Goal: Obtain resource: Download file/media

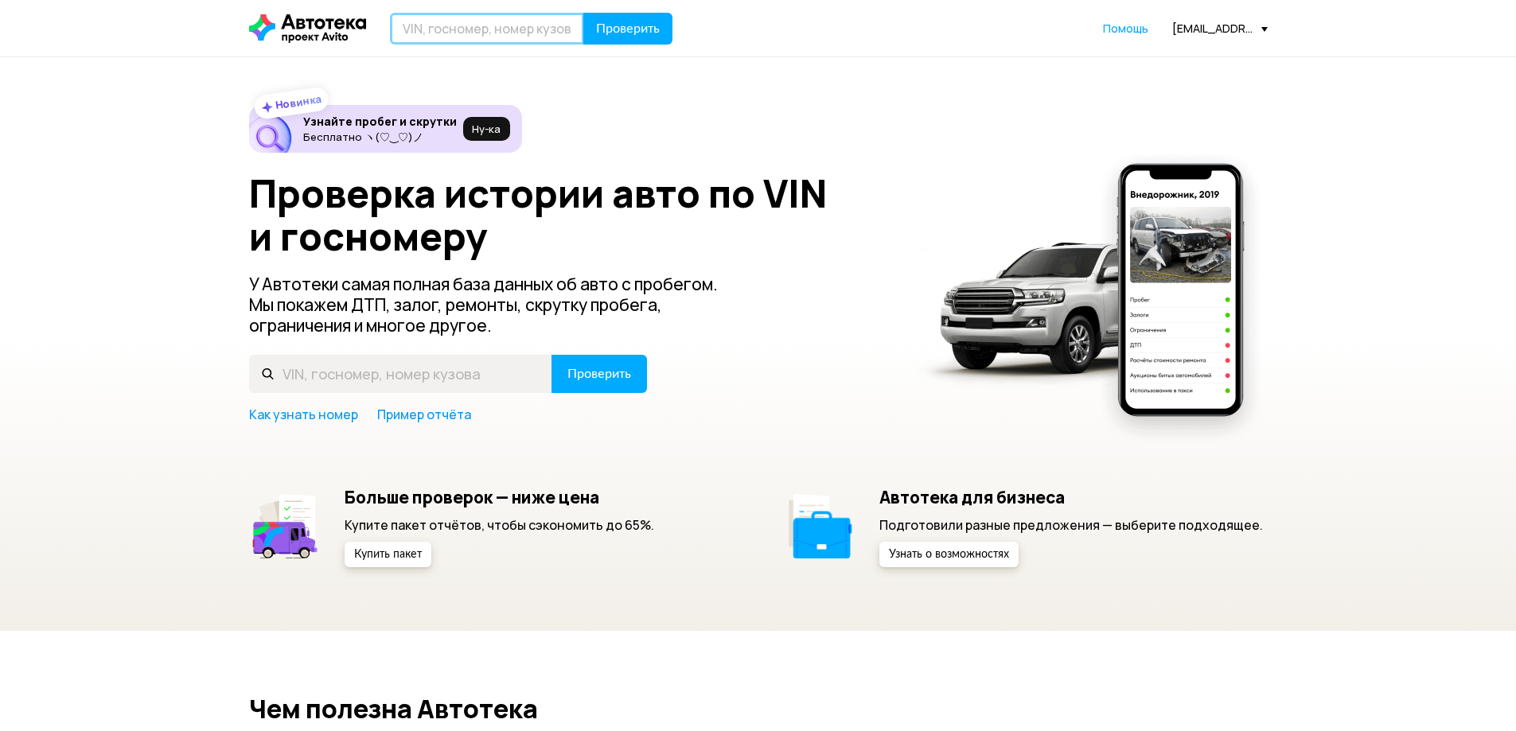
click at [459, 28] on input "text" at bounding box center [487, 29] width 194 height 32
type input "А070АР198"
click at [583, 13] on button "Проверить" at bounding box center [627, 29] width 89 height 32
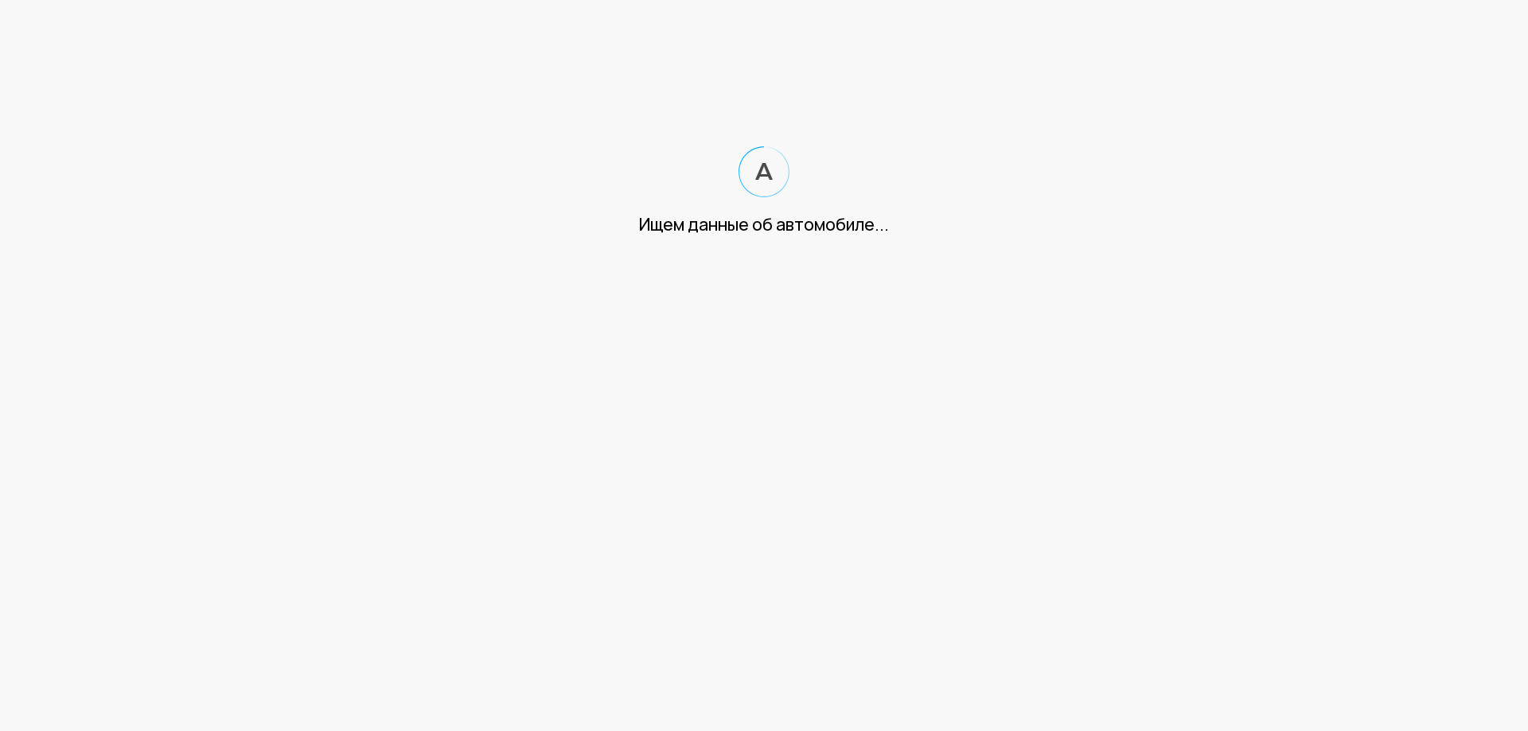
click at [737, 111] on html "Ищем данные об автомобиле..." at bounding box center [764, 134] width 1528 height 268
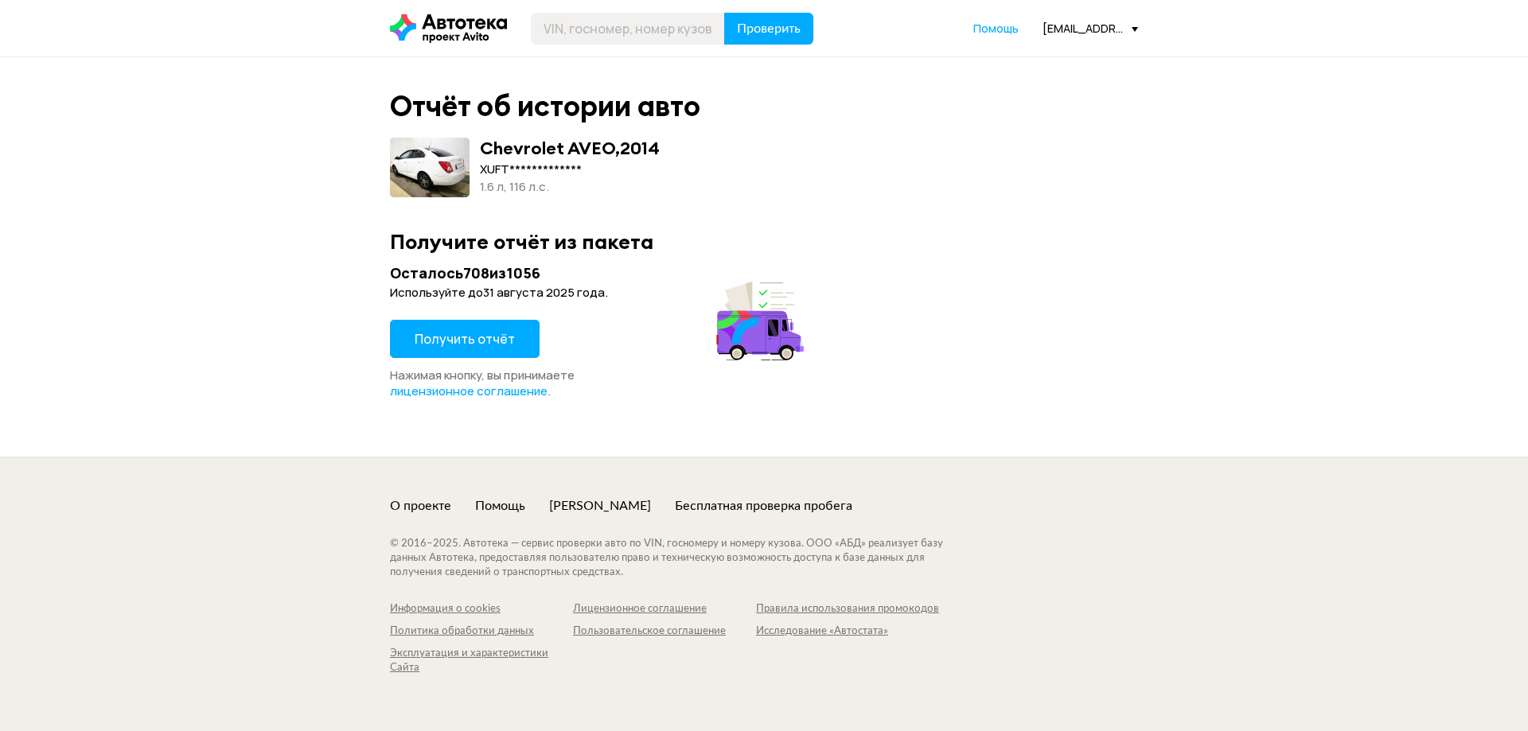
click at [288, 185] on div "**********" at bounding box center [764, 257] width 1528 height 400
drag, startPoint x: 783, startPoint y: 279, endPoint x: 873, endPoint y: 249, distance: 94.6
click at [792, 276] on icon at bounding box center [760, 311] width 97 height 97
click at [521, 335] on button "Получить отчёт" at bounding box center [465, 339] width 150 height 38
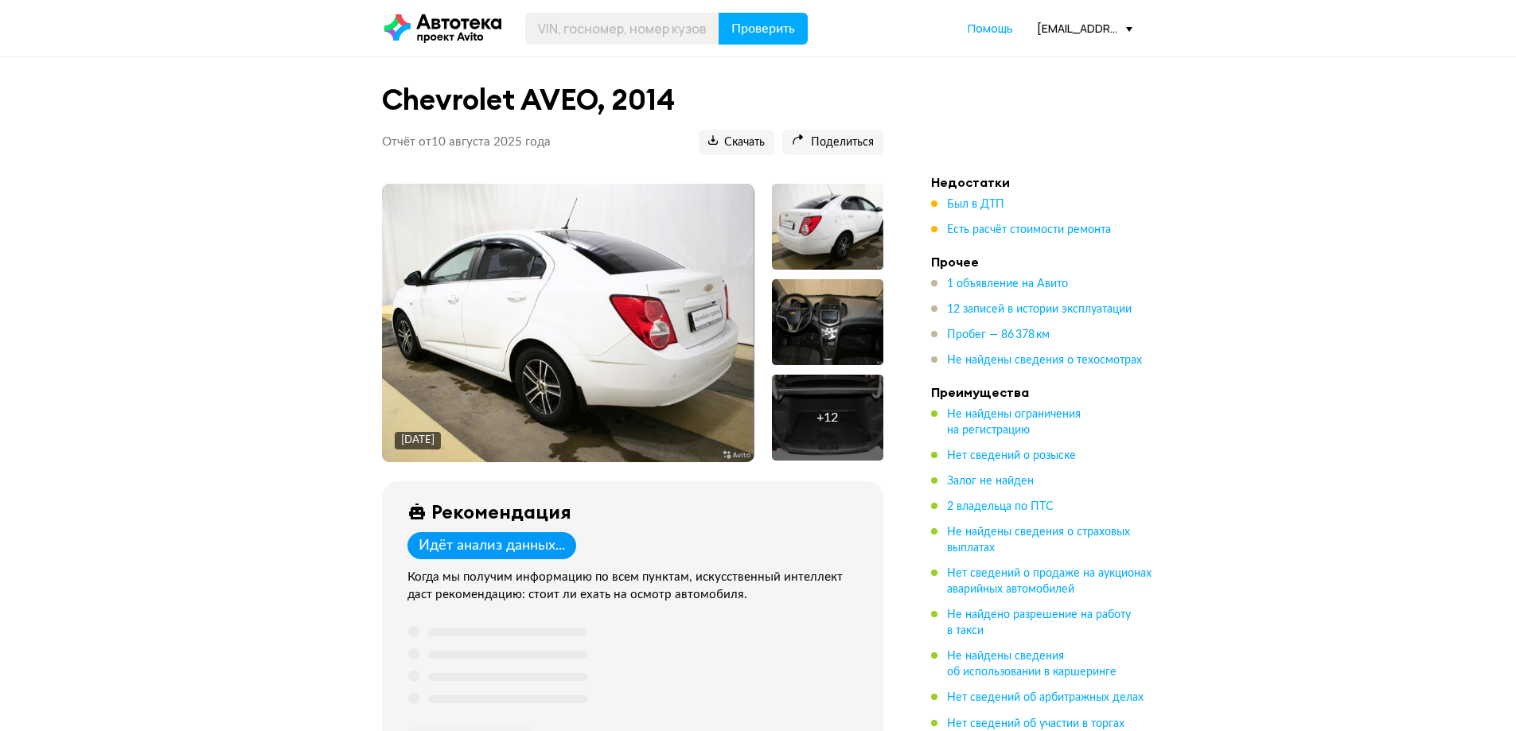
click at [830, 322] on div at bounding box center [827, 322] width 111 height 86
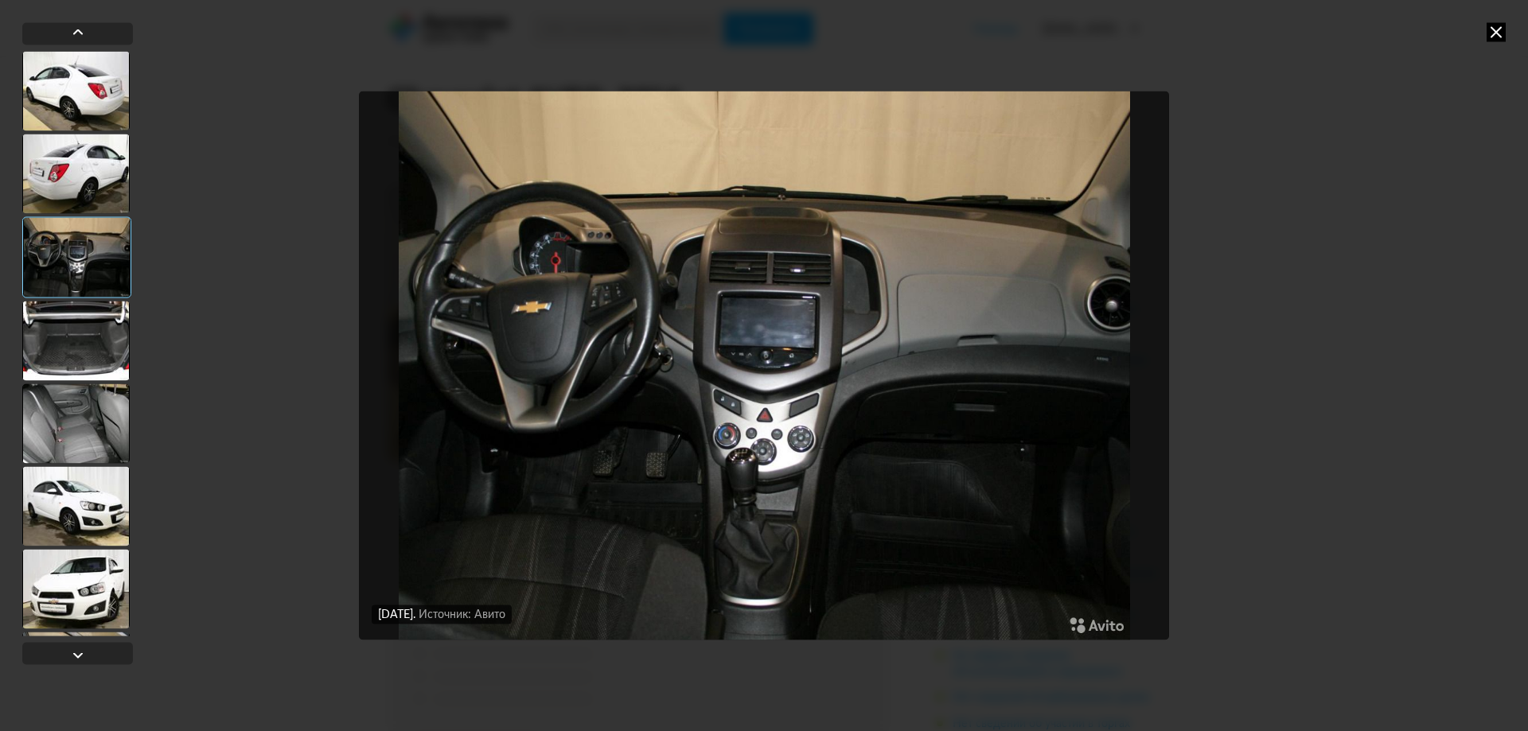
click at [1492, 22] on icon at bounding box center [1496, 31] width 19 height 19
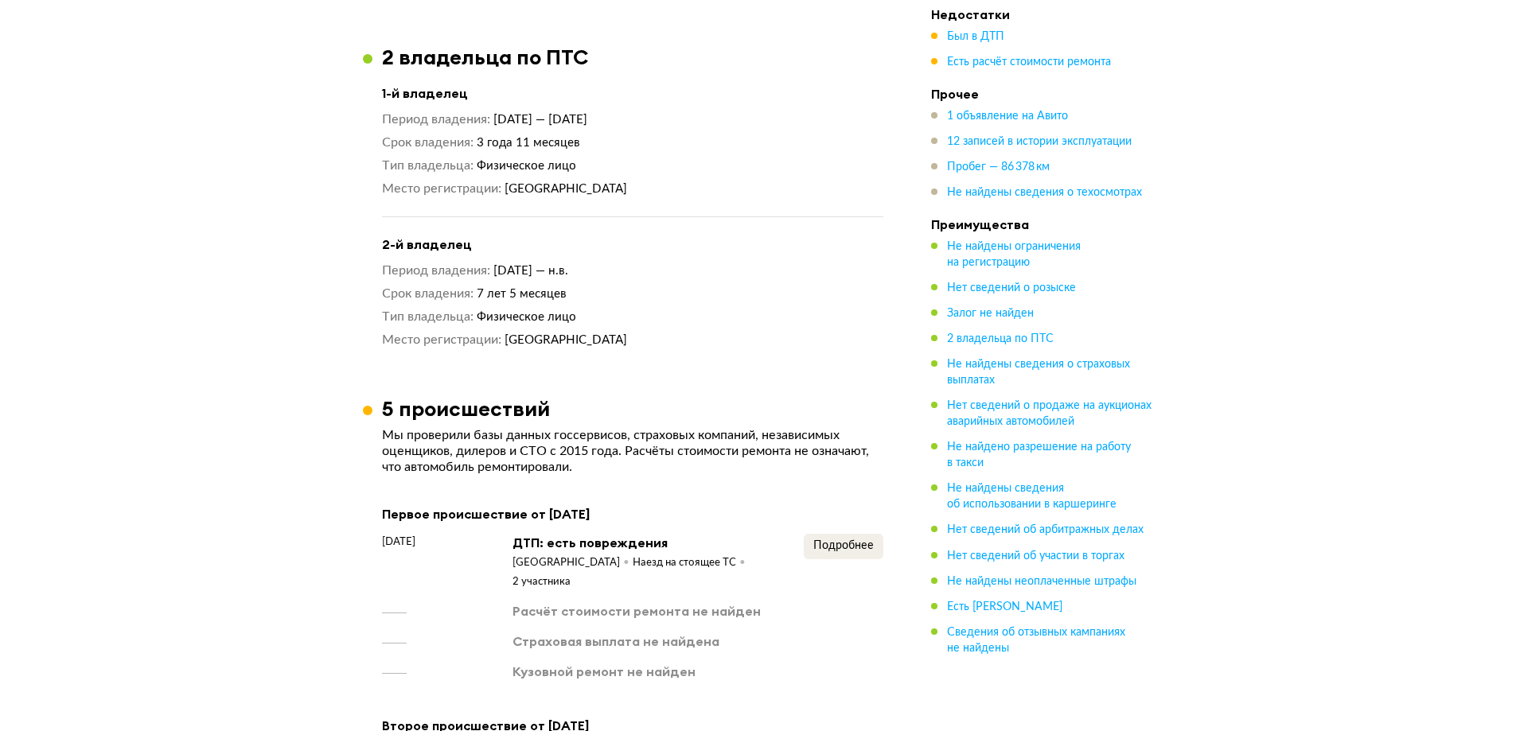
scroll to position [1433, 0]
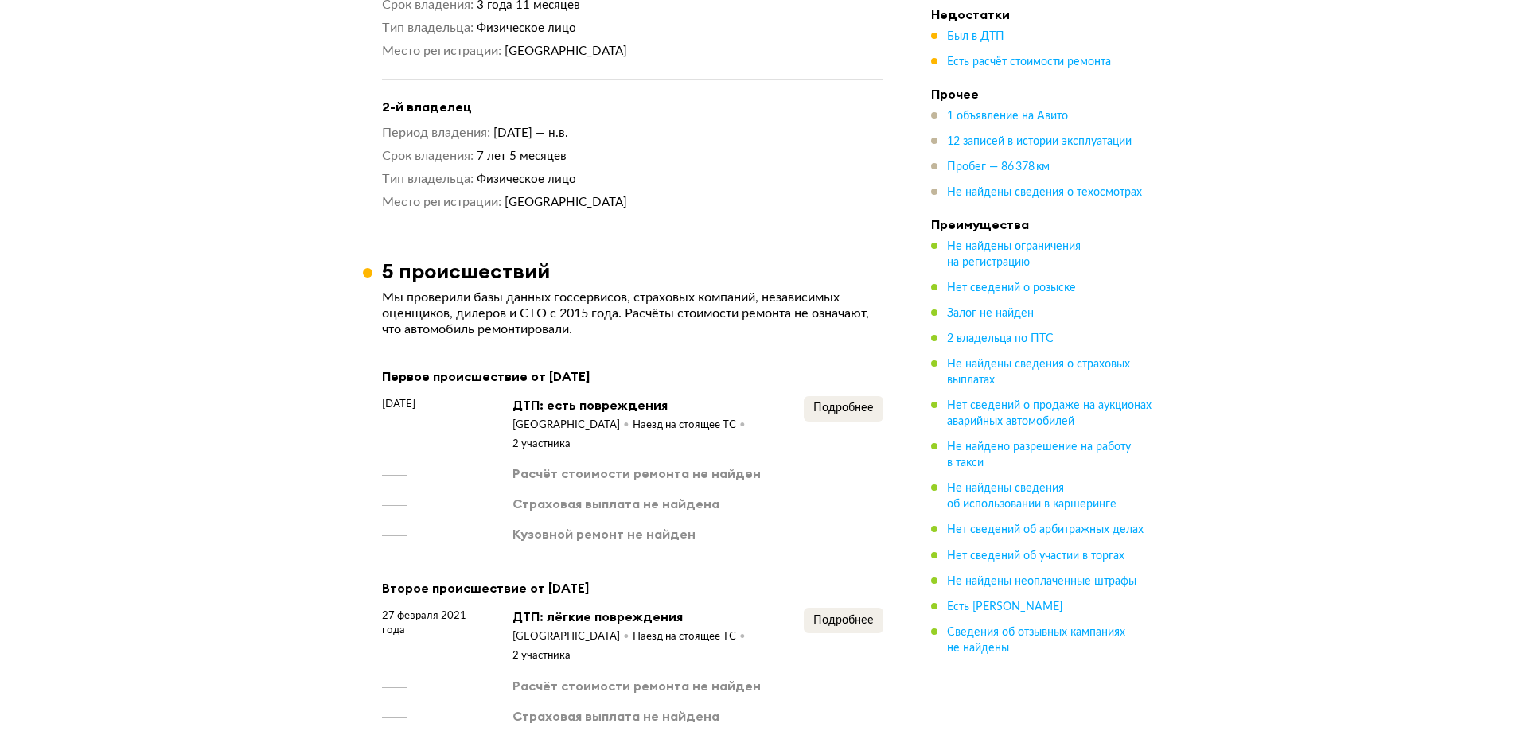
click at [848, 387] on div "Первое происшествие от [DATE] [DATE] ДТП: есть повреждения [GEOGRAPHIC_DATA] На…" at bounding box center [632, 455] width 501 height 178
click at [844, 397] on button "Подробнее" at bounding box center [844, 408] width 80 height 25
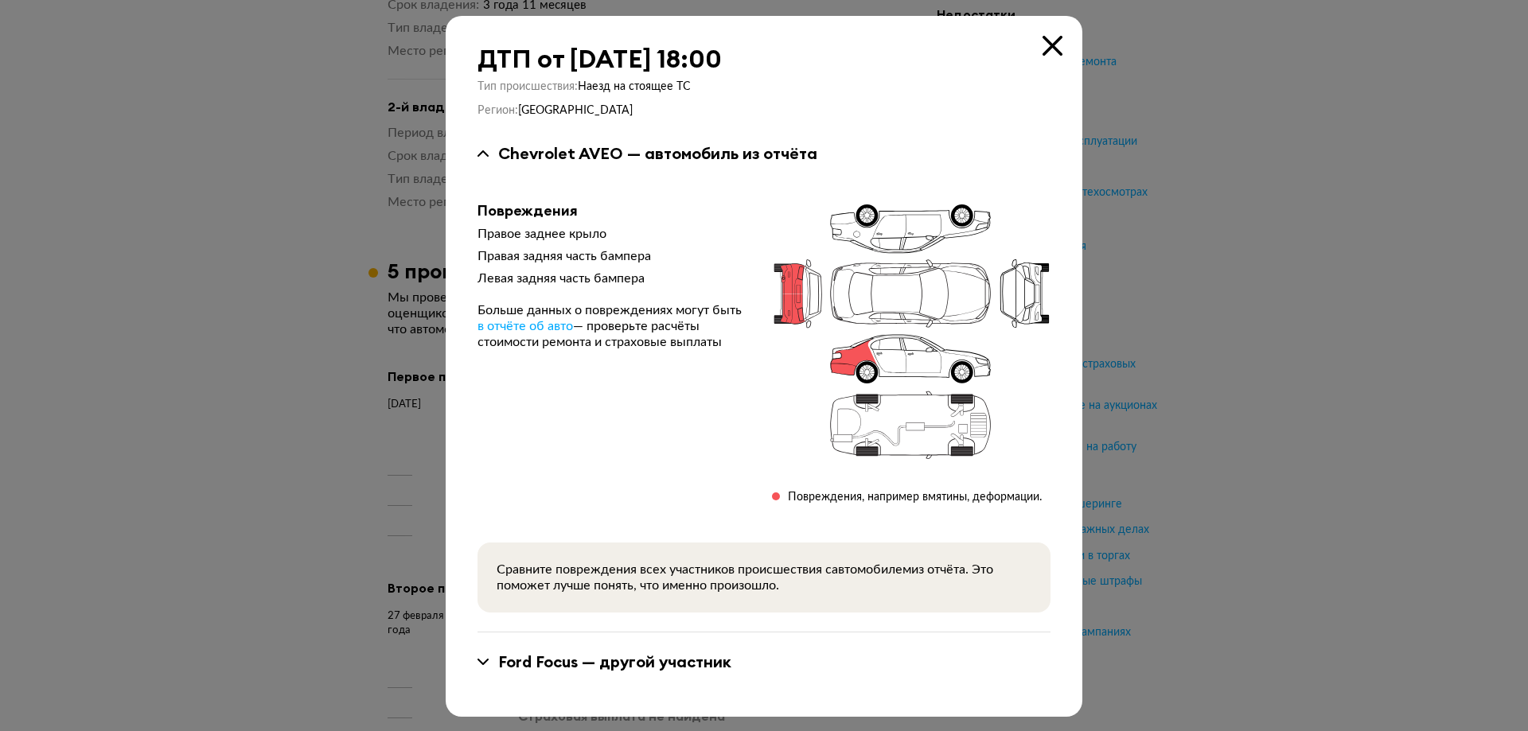
click at [273, 336] on div at bounding box center [764, 365] width 1528 height 731
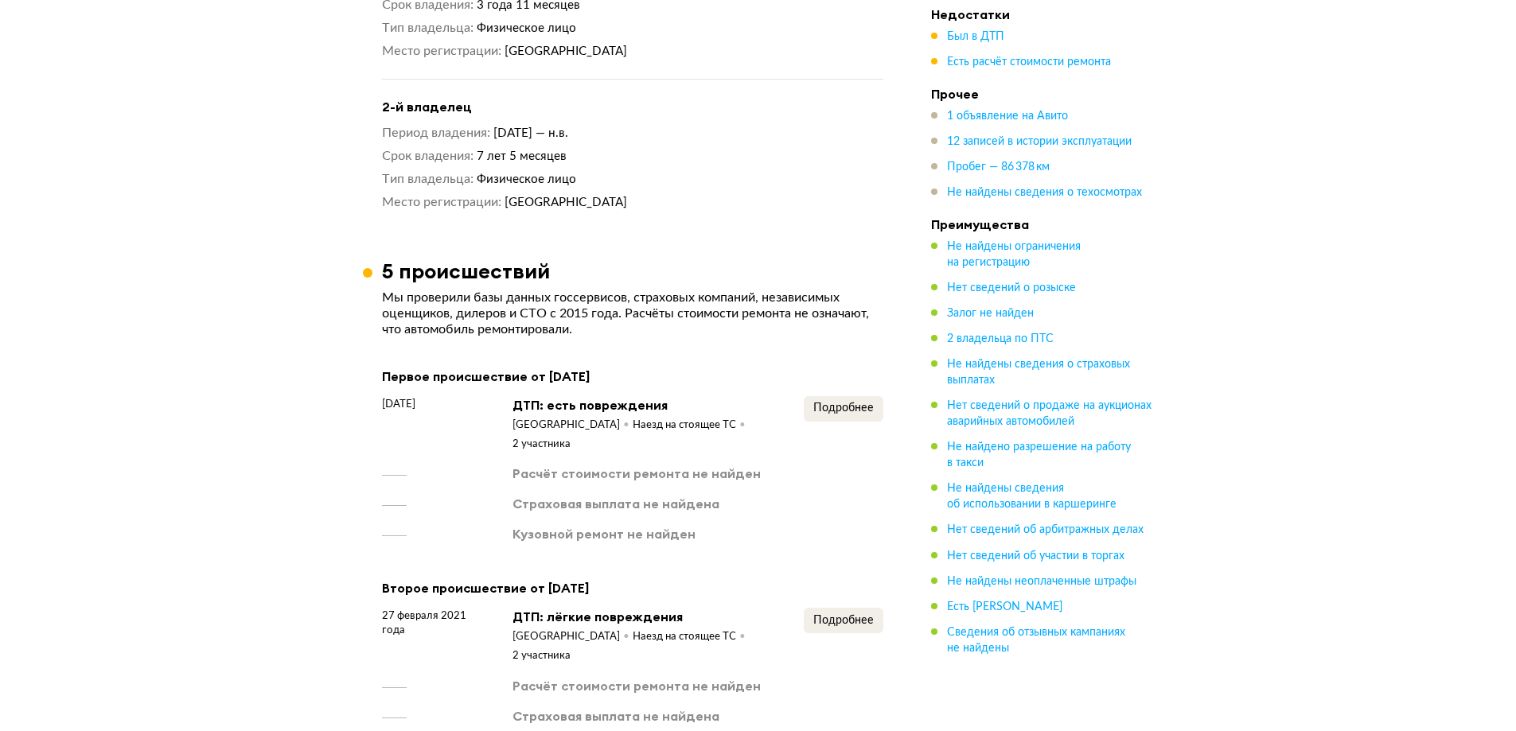
scroll to position [1592, 0]
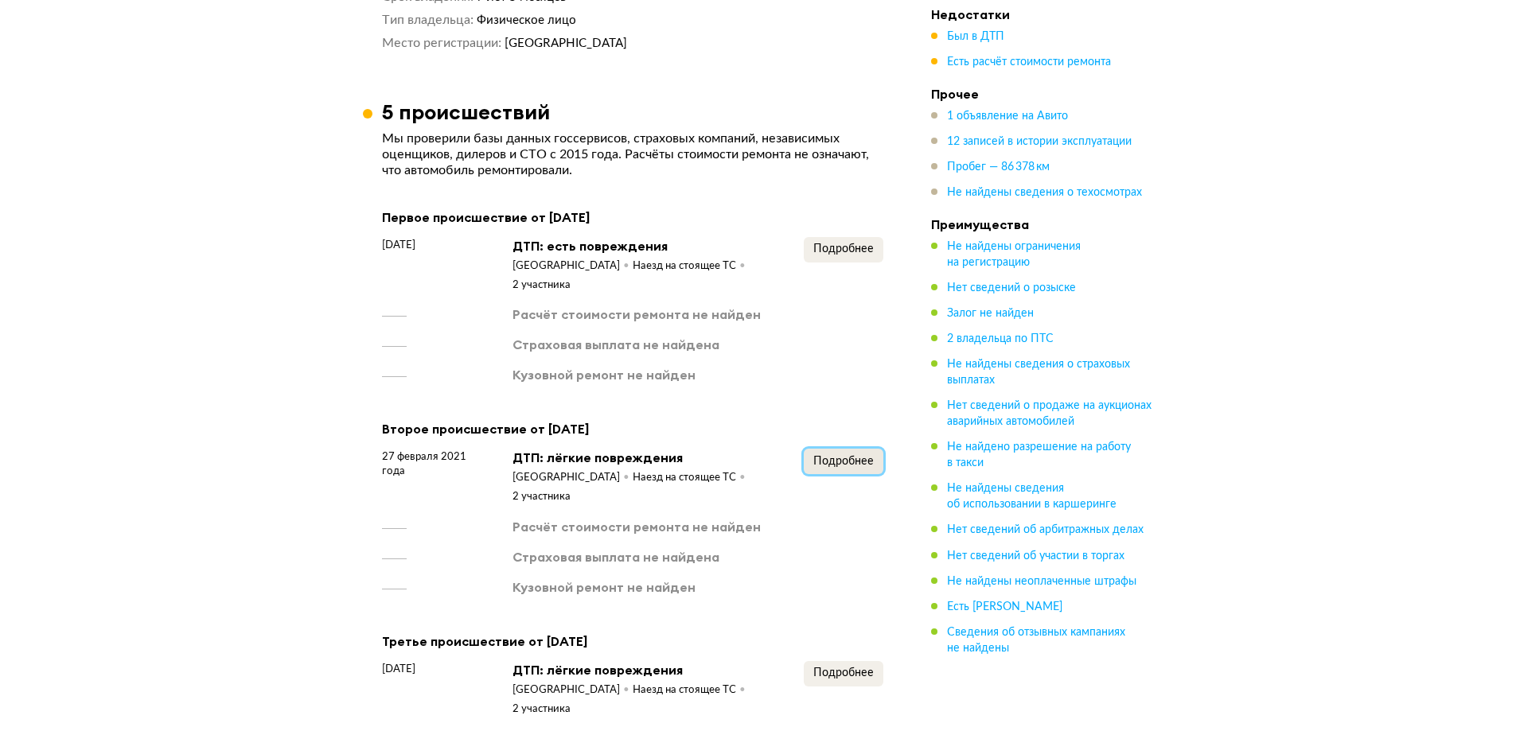
click at [837, 456] on span "Подробнее" at bounding box center [843, 461] width 60 height 11
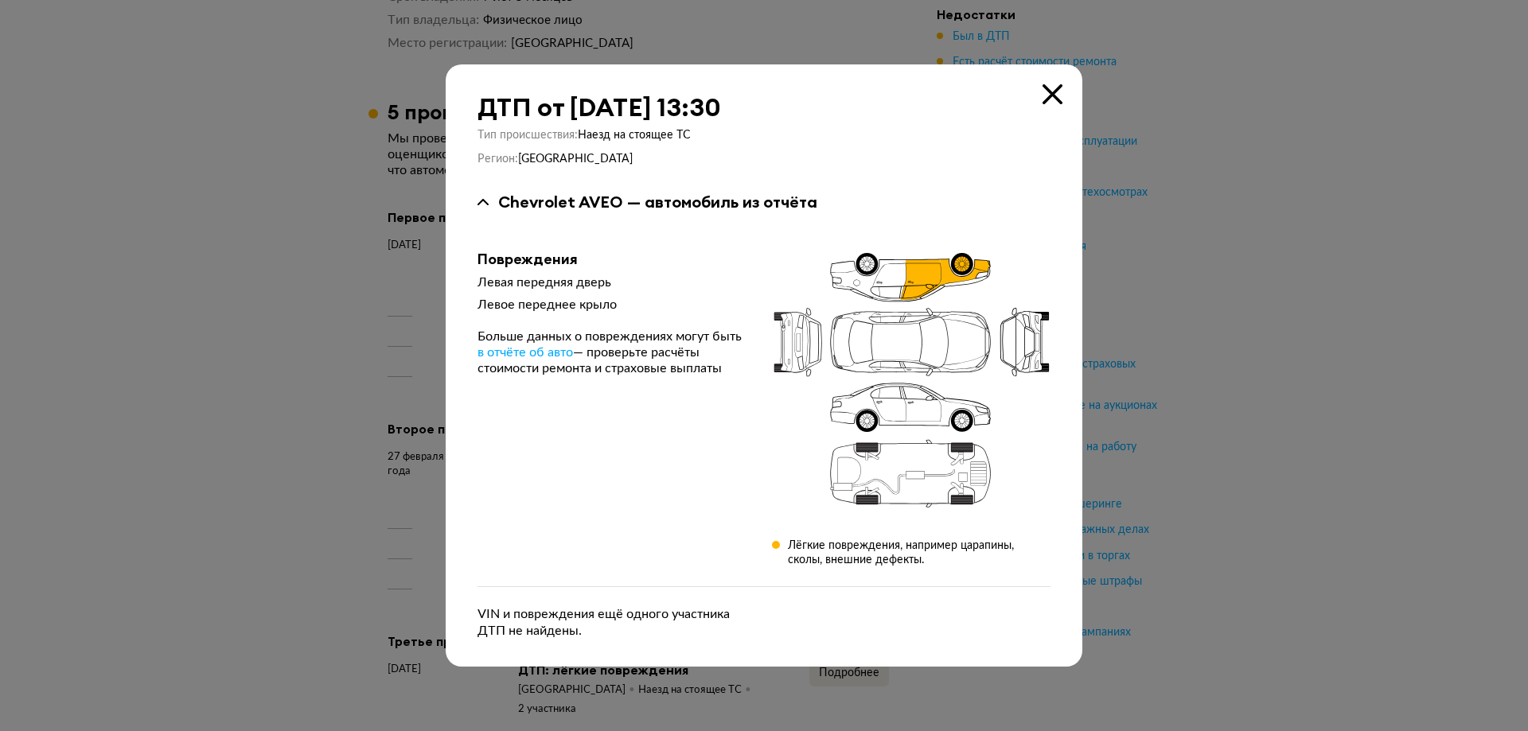
click at [367, 385] on div at bounding box center [764, 365] width 1528 height 731
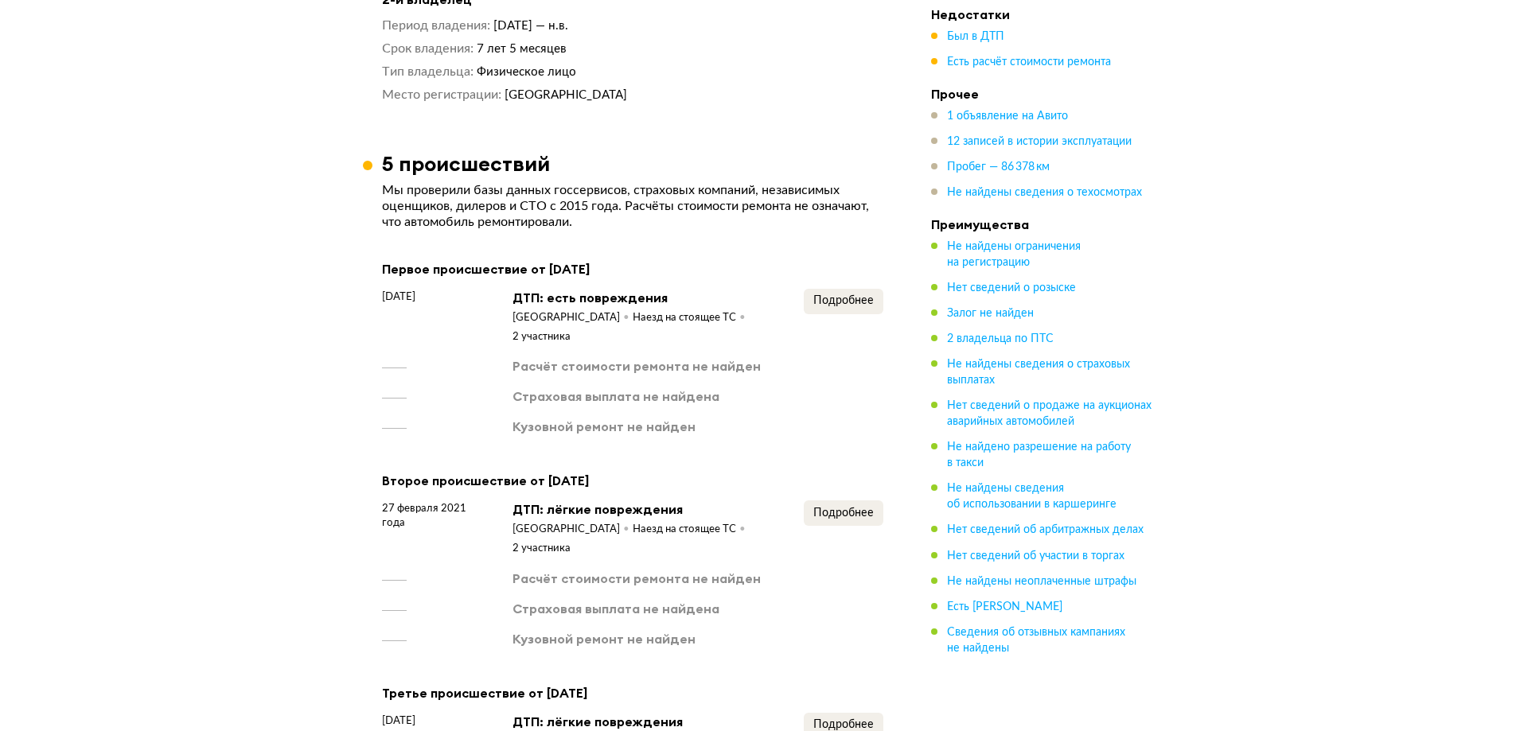
scroll to position [1512, 0]
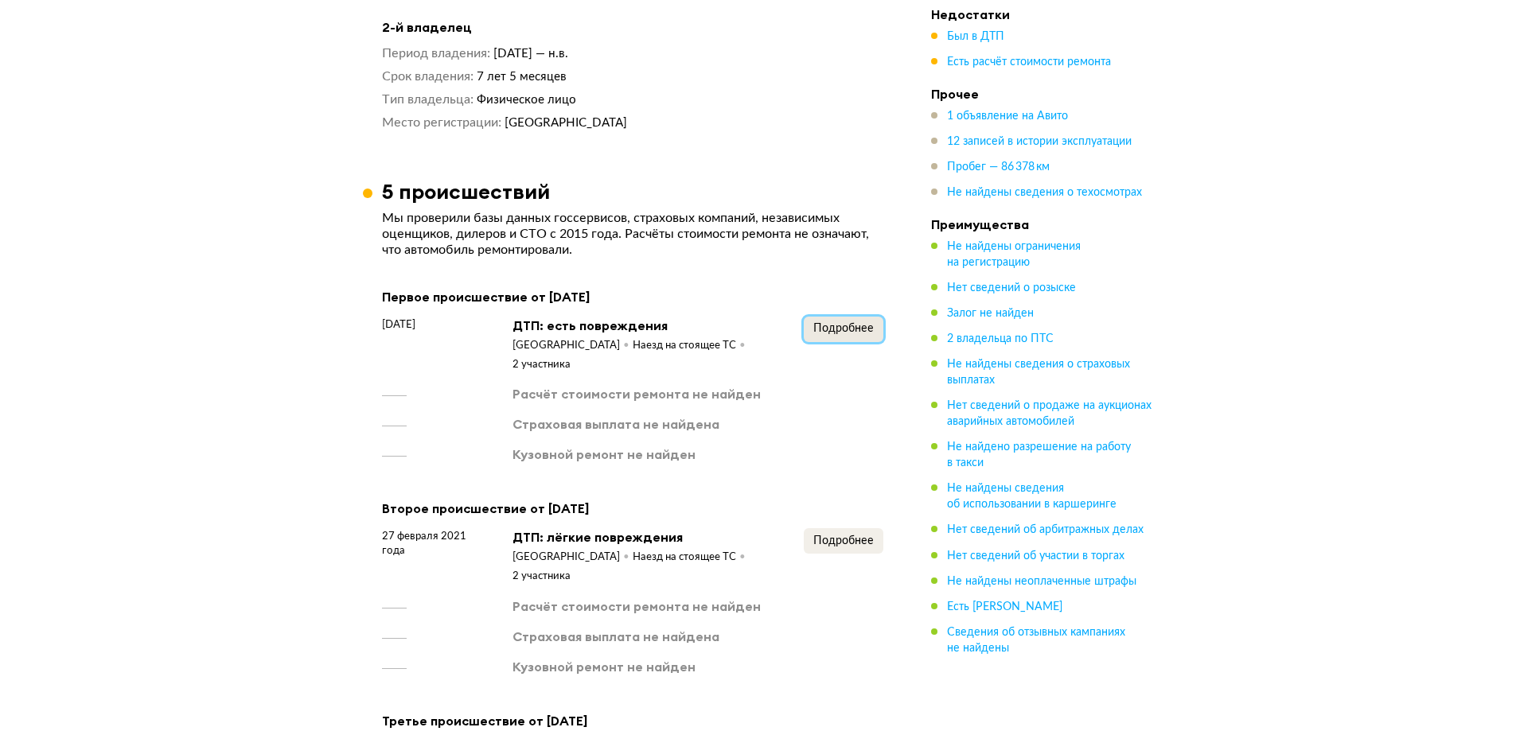
click at [853, 323] on span "Подробнее" at bounding box center [843, 328] width 60 height 11
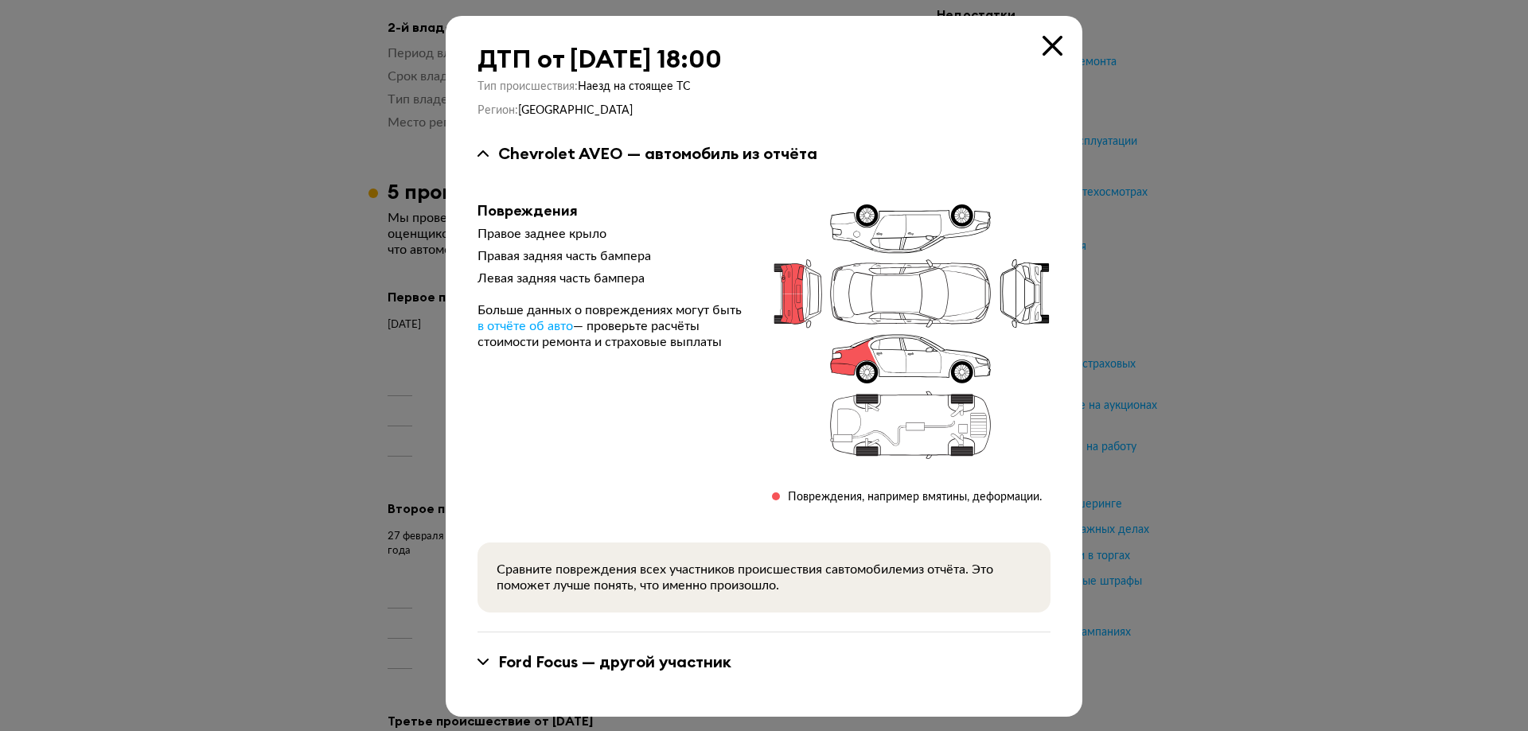
click at [230, 391] on div at bounding box center [764, 365] width 1528 height 731
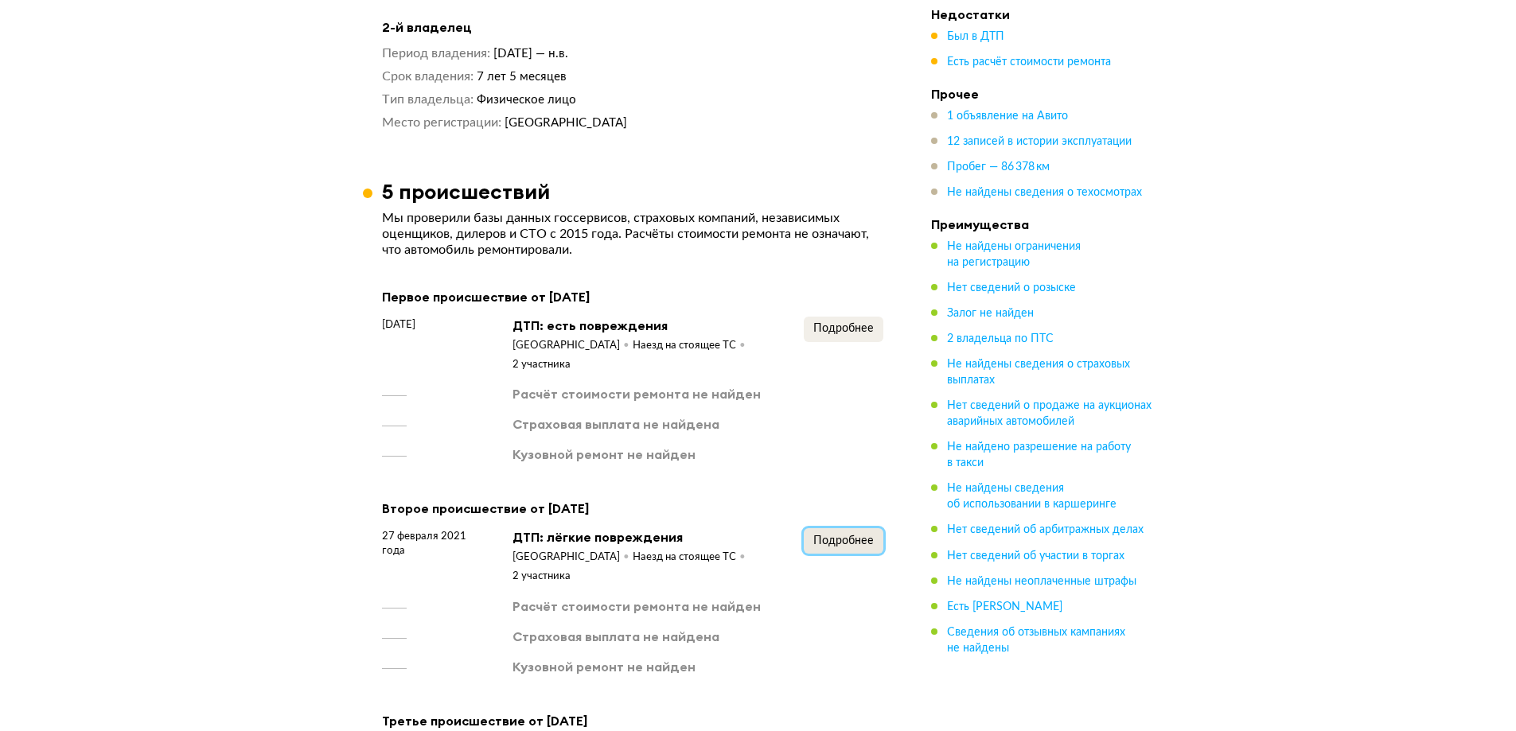
click at [844, 529] on button "Подробнее" at bounding box center [844, 541] width 80 height 25
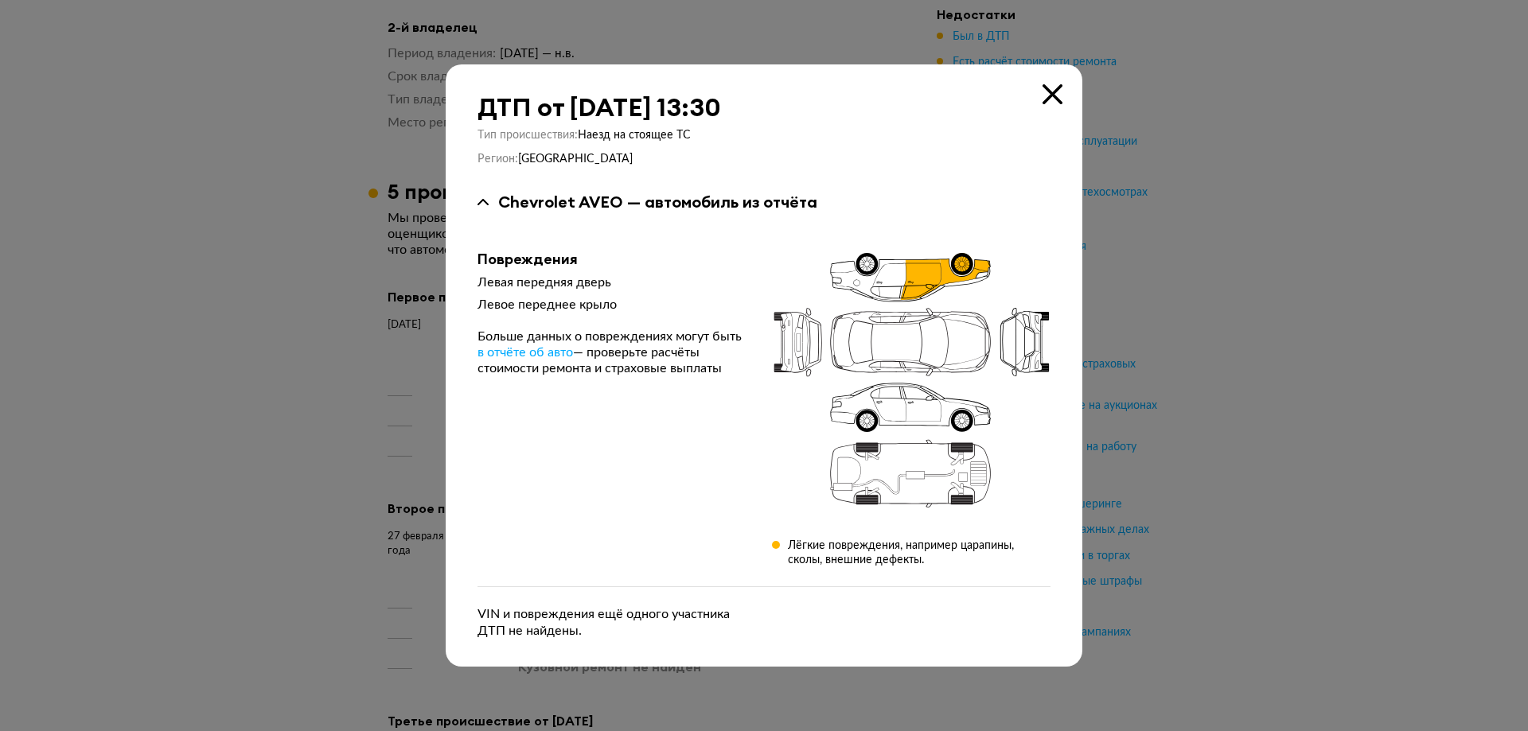
drag, startPoint x: 324, startPoint y: 443, endPoint x: 345, endPoint y: 442, distance: 21.5
click at [325, 442] on div at bounding box center [764, 365] width 1528 height 731
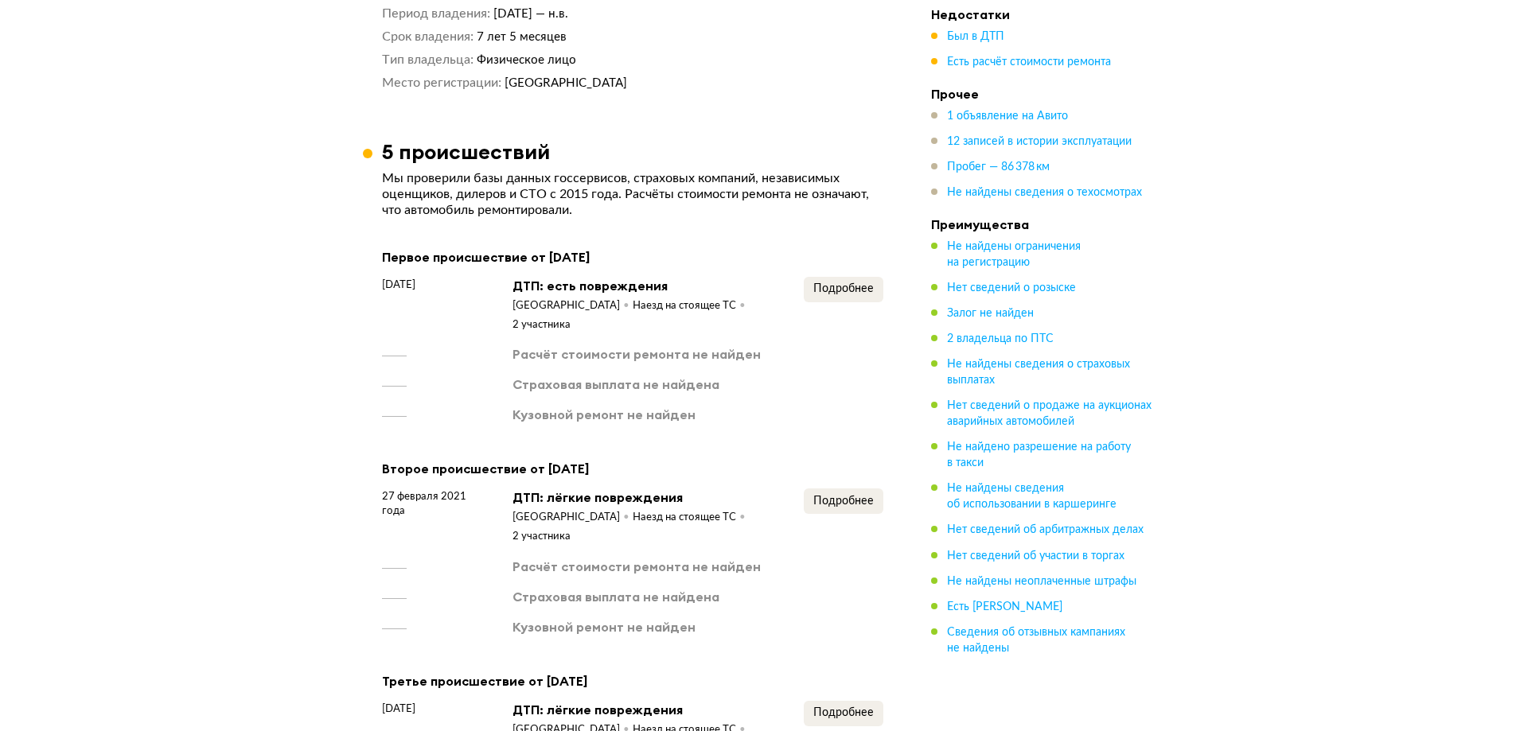
scroll to position [1751, 0]
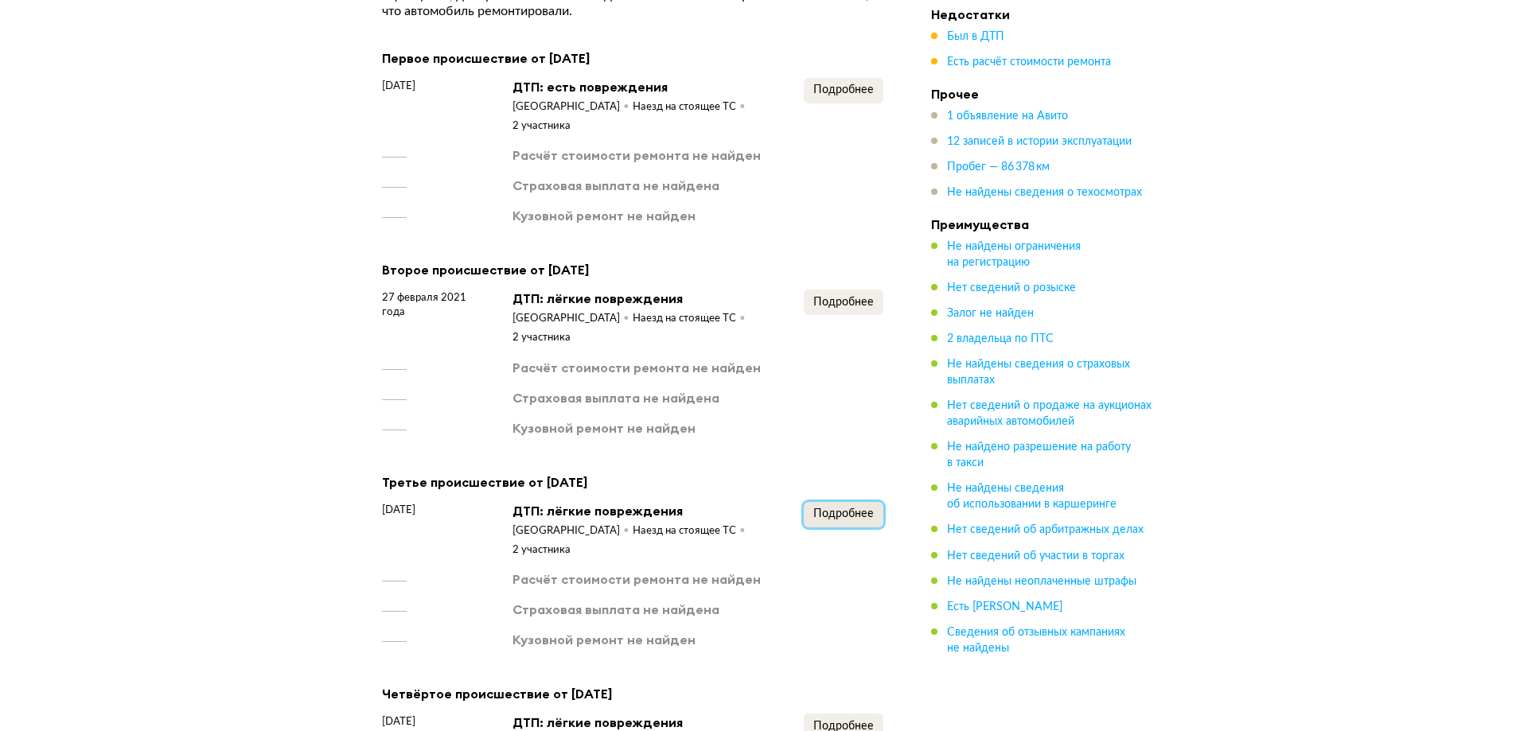
click at [833, 509] on span "Подробнее" at bounding box center [843, 514] width 60 height 11
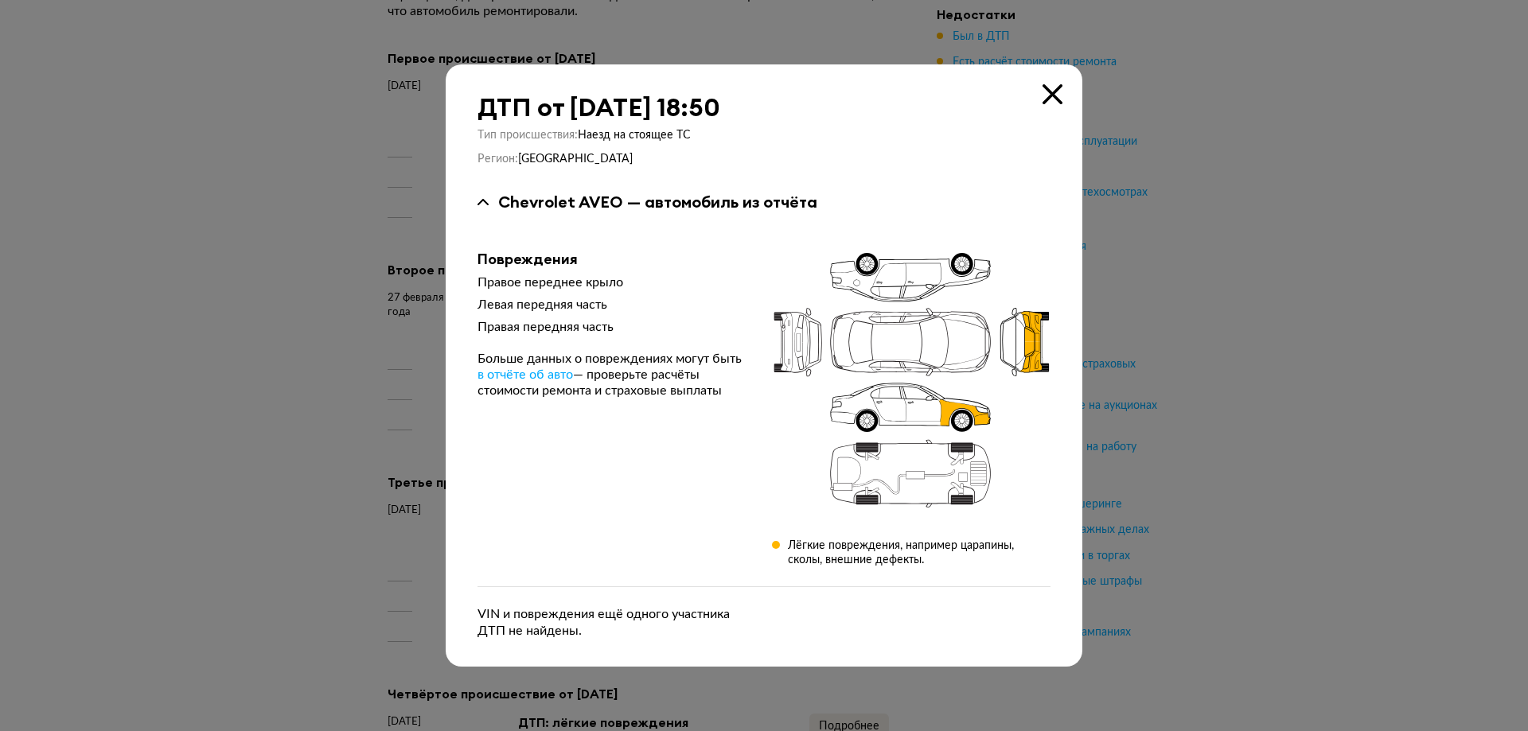
click at [352, 388] on div at bounding box center [764, 365] width 1528 height 731
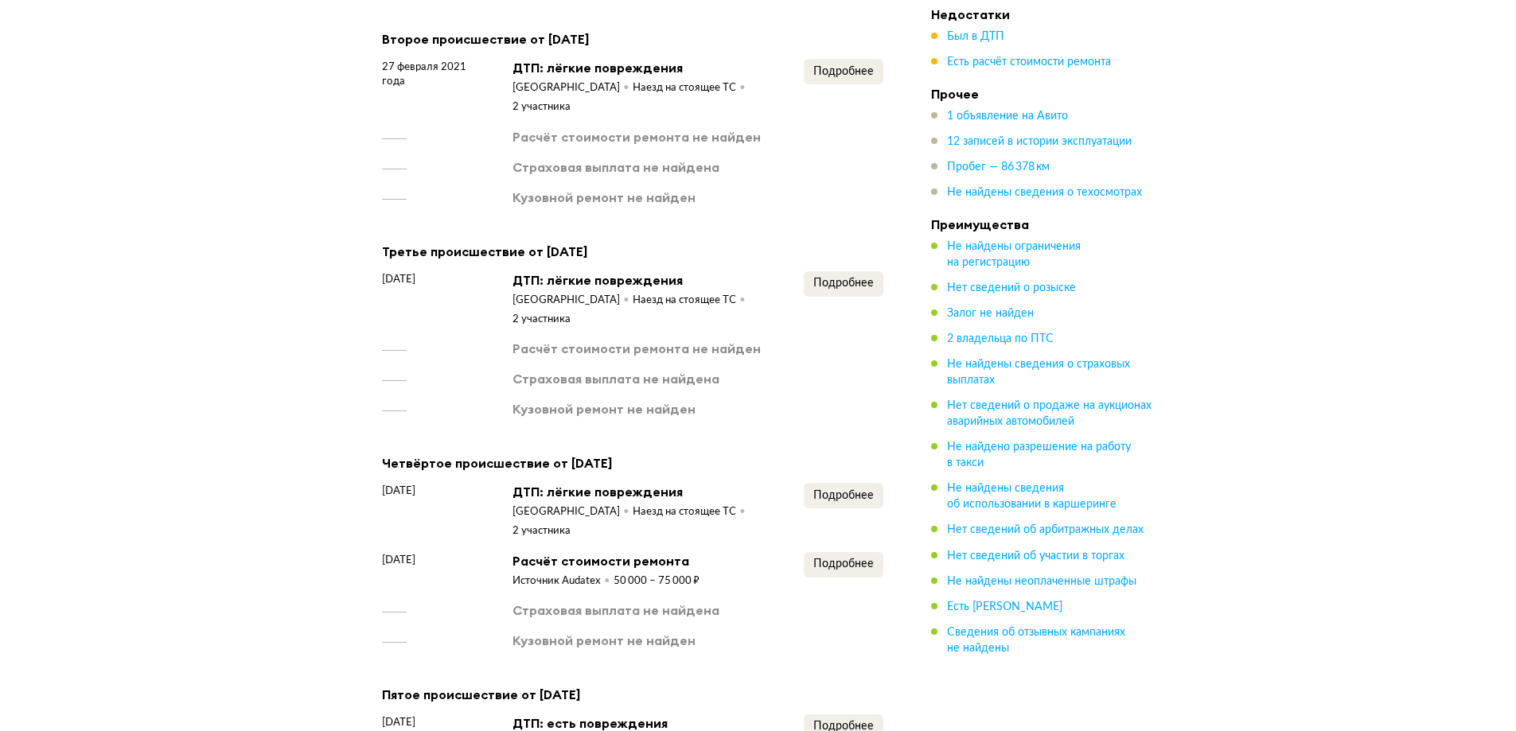
scroll to position [1990, 0]
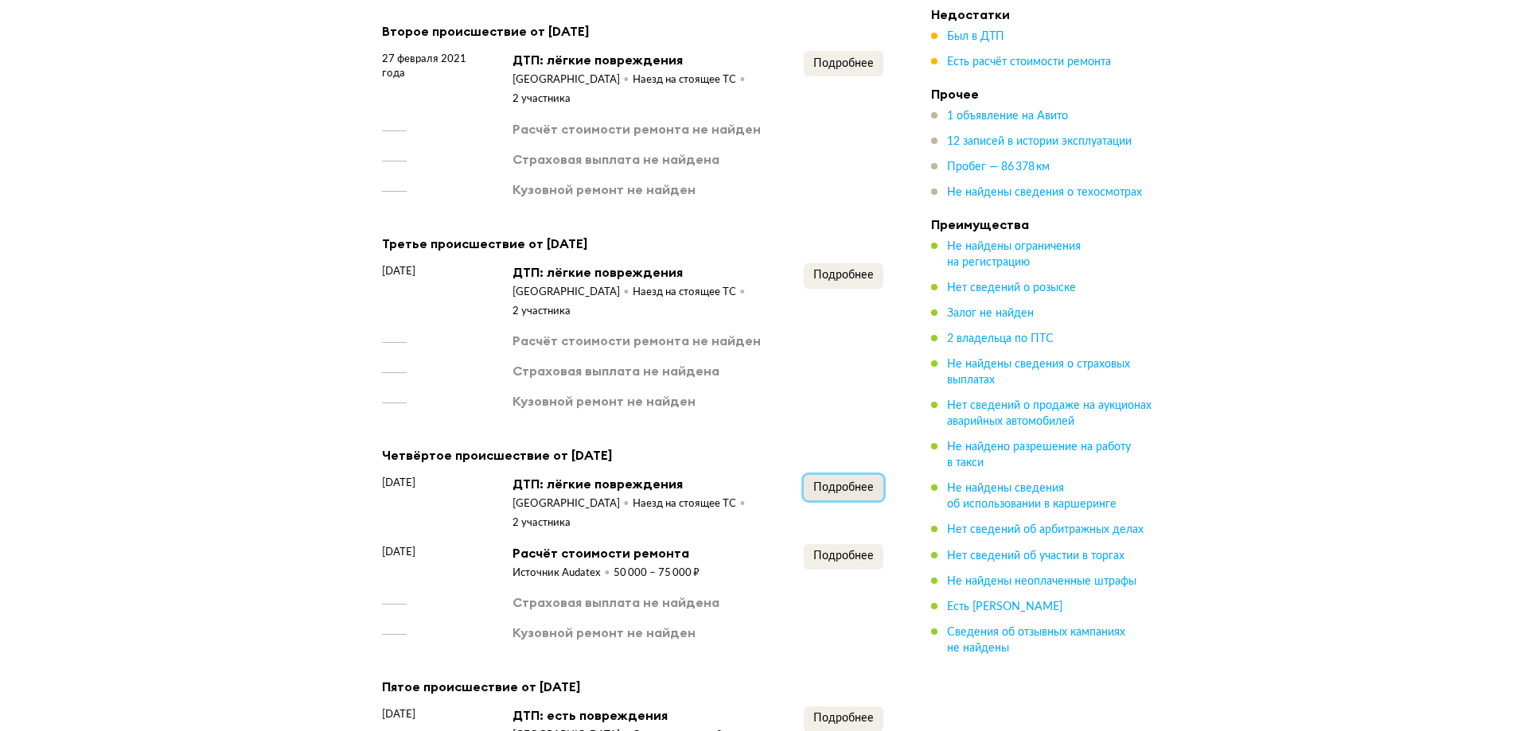
click at [848, 482] on span "Подробнее" at bounding box center [843, 487] width 60 height 11
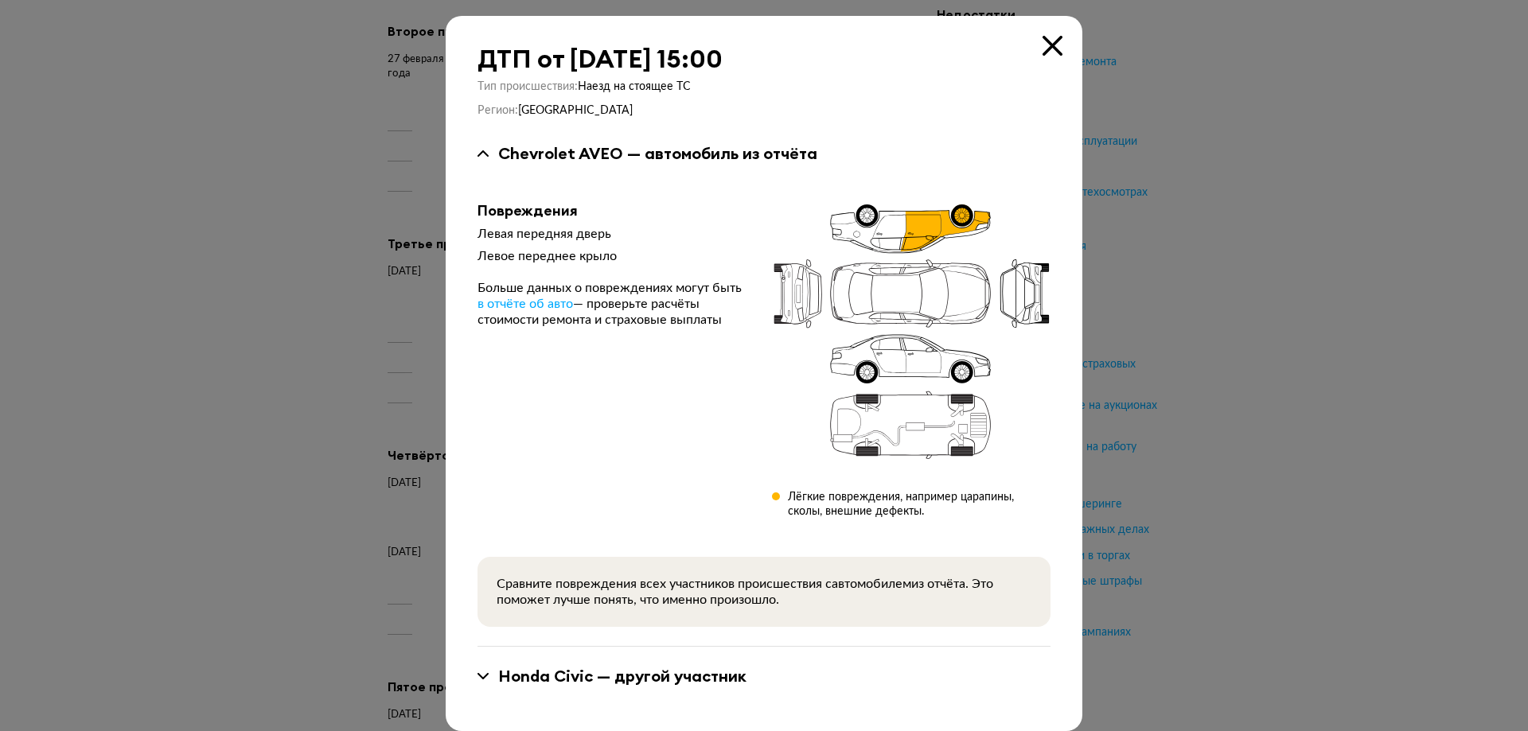
click at [229, 393] on div at bounding box center [764, 365] width 1528 height 731
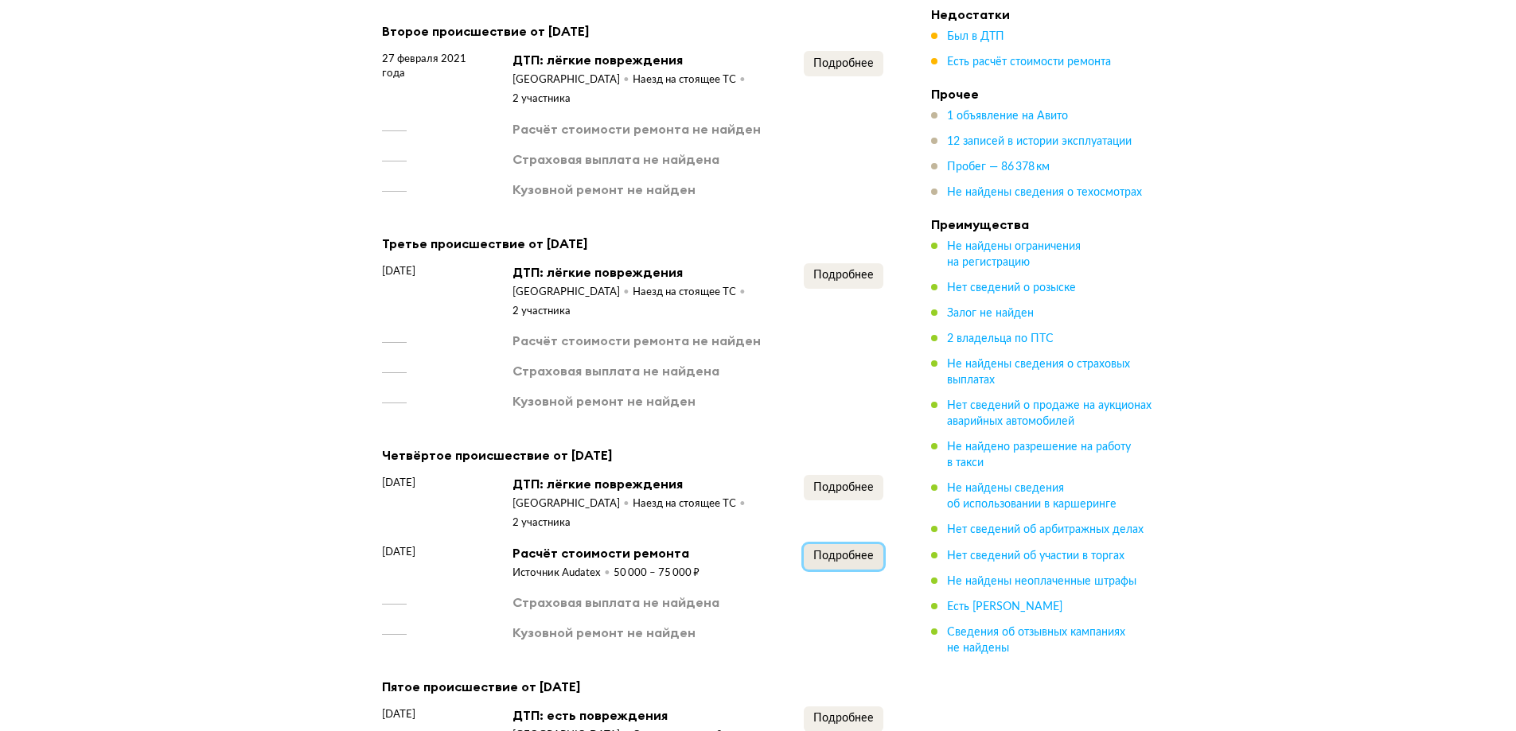
click at [852, 551] on span "Подробнее" at bounding box center [843, 556] width 60 height 11
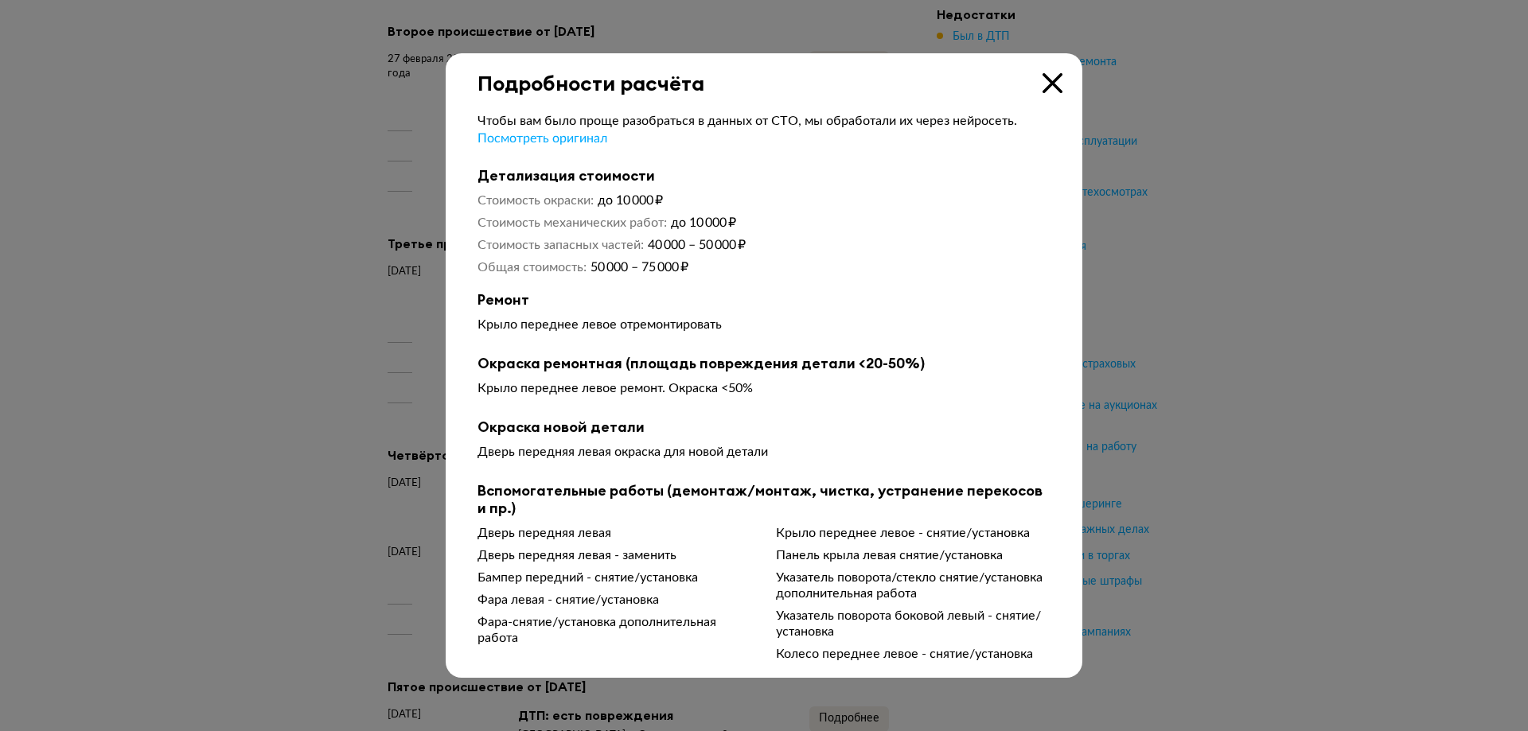
click at [298, 482] on div at bounding box center [764, 365] width 1528 height 731
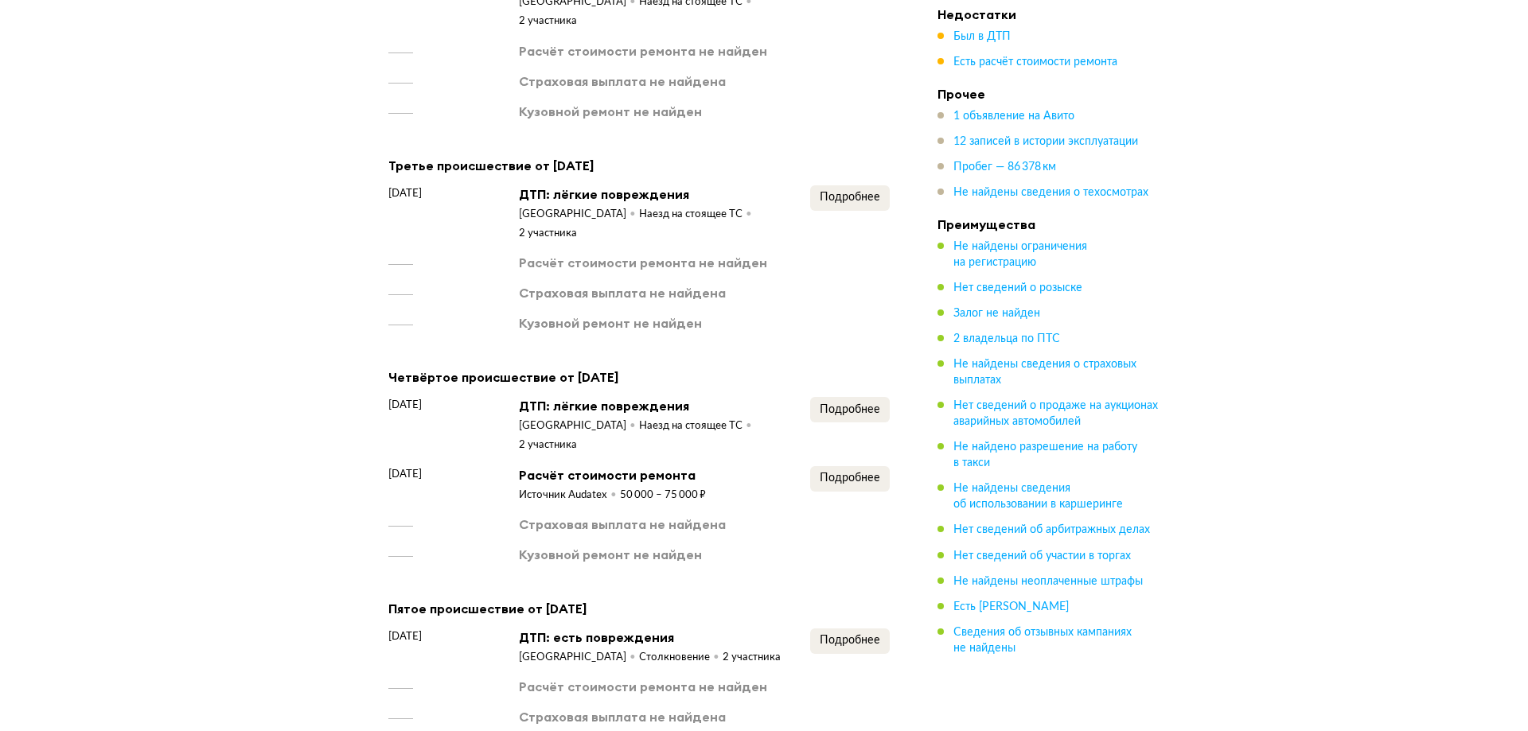
scroll to position [2229, 0]
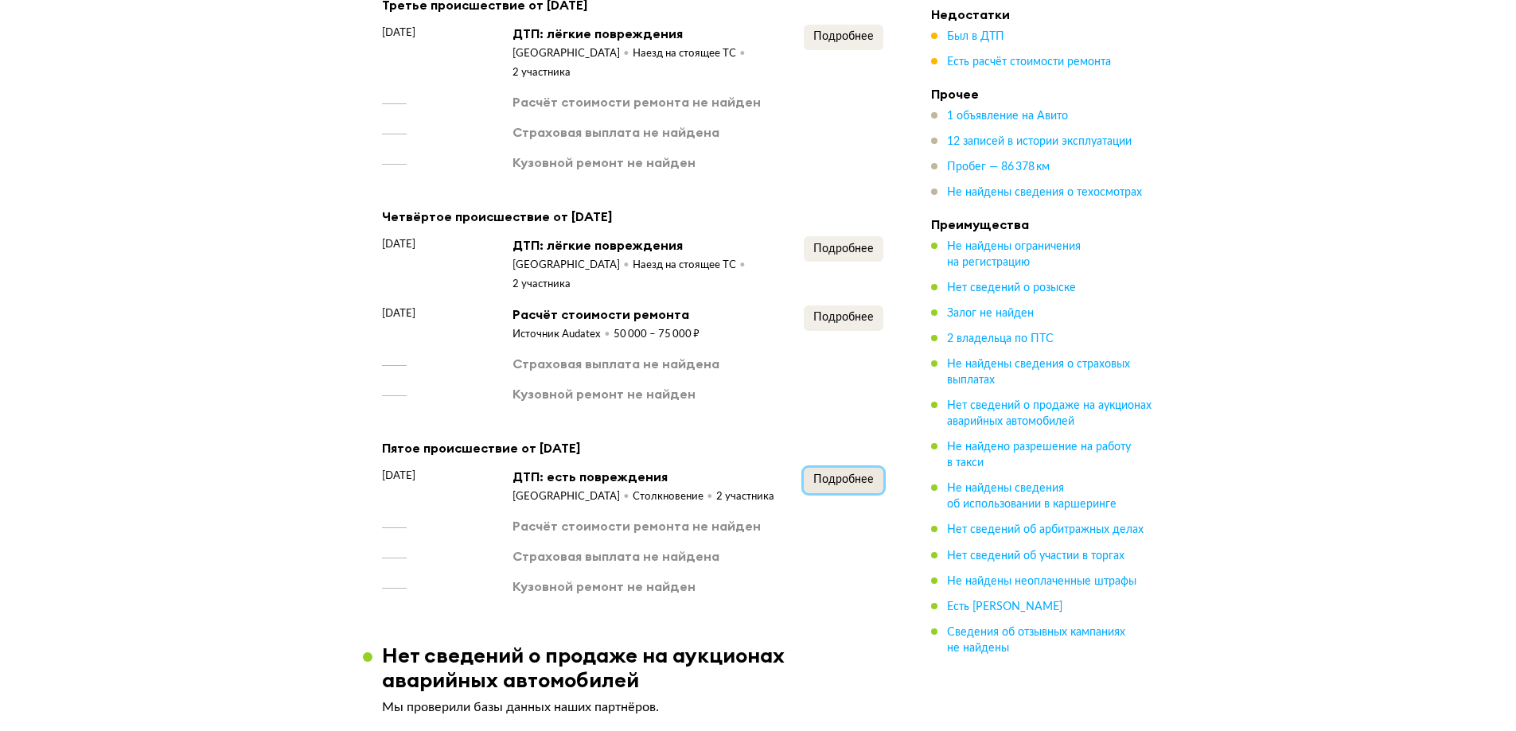
click at [834, 474] on span "Подробнее" at bounding box center [843, 479] width 60 height 11
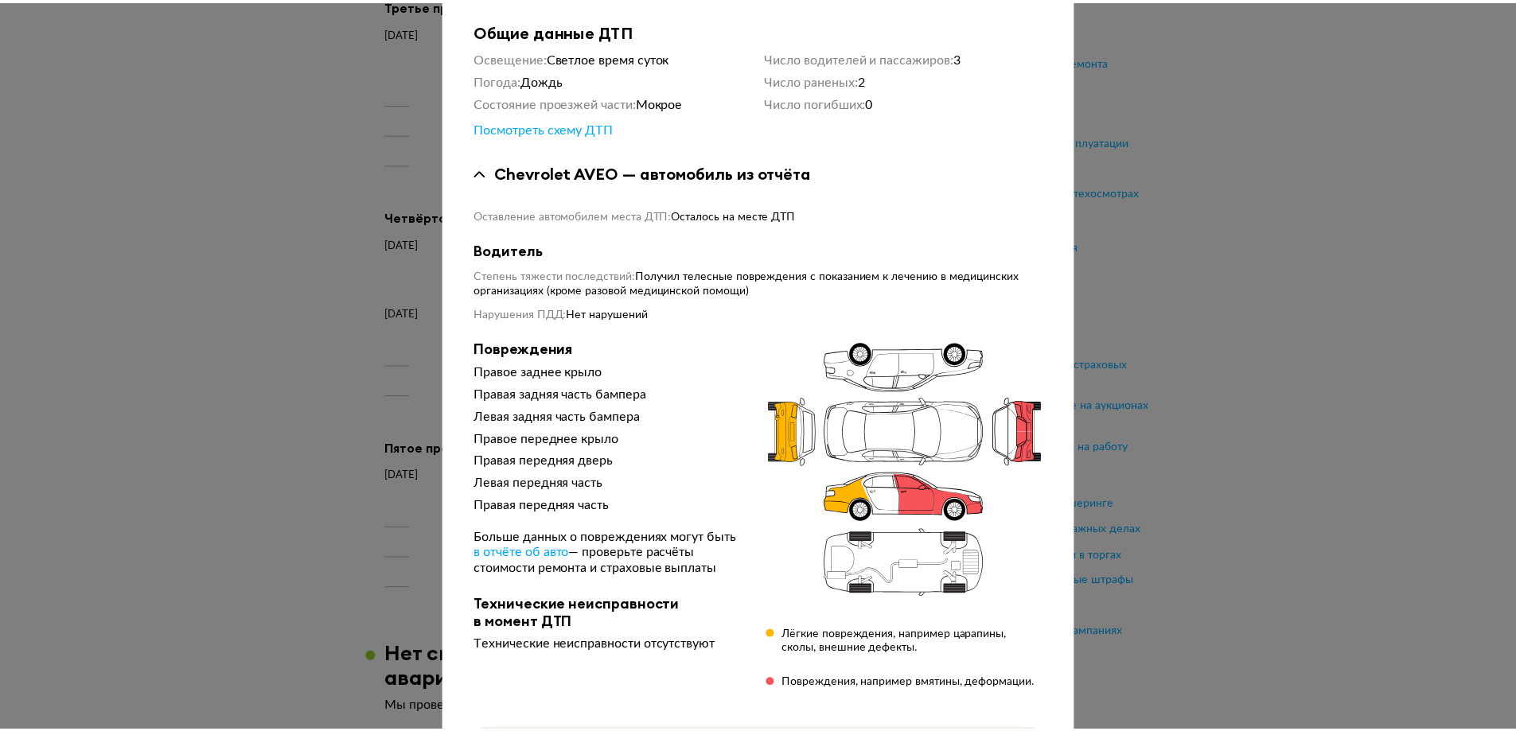
scroll to position [239, 0]
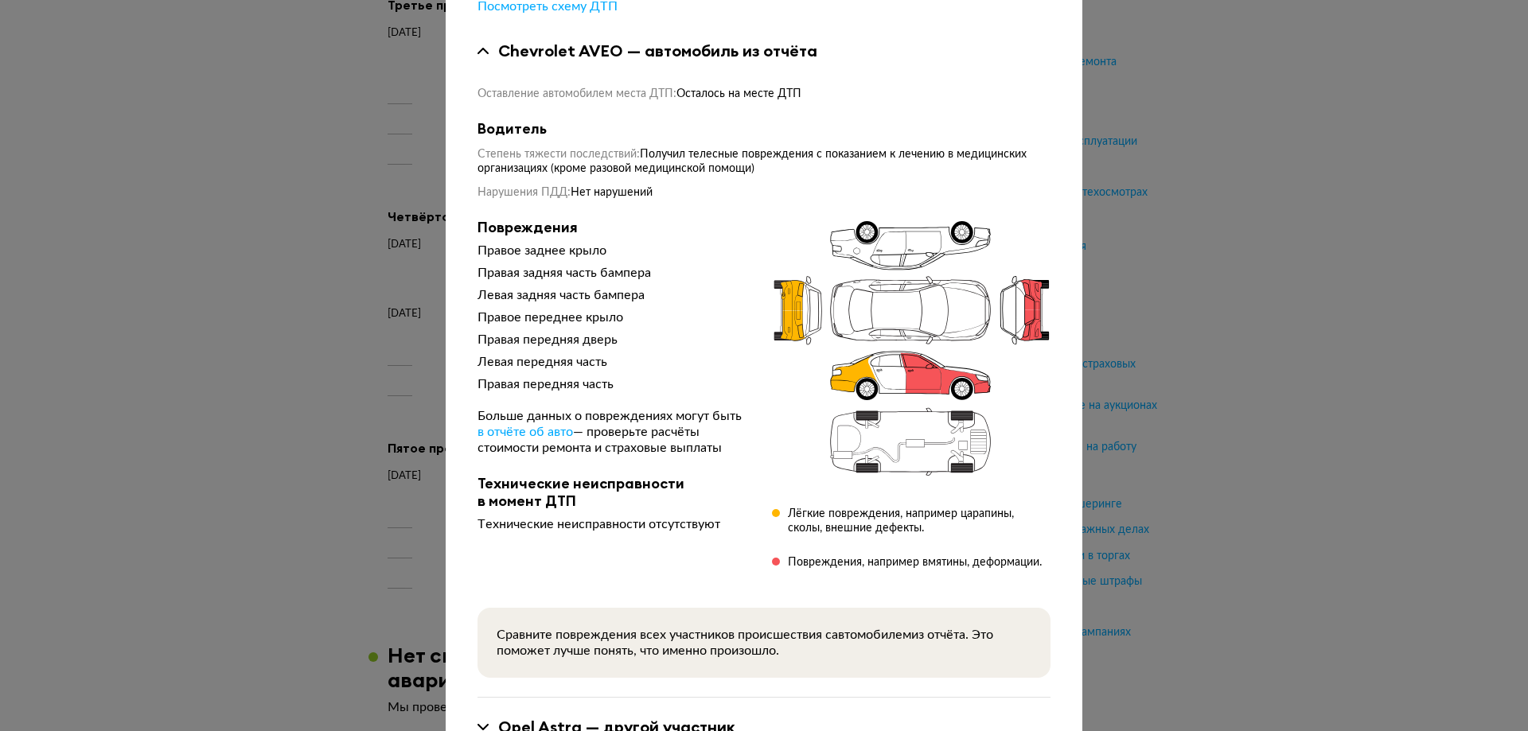
click at [310, 376] on div at bounding box center [764, 126] width 1528 height 731
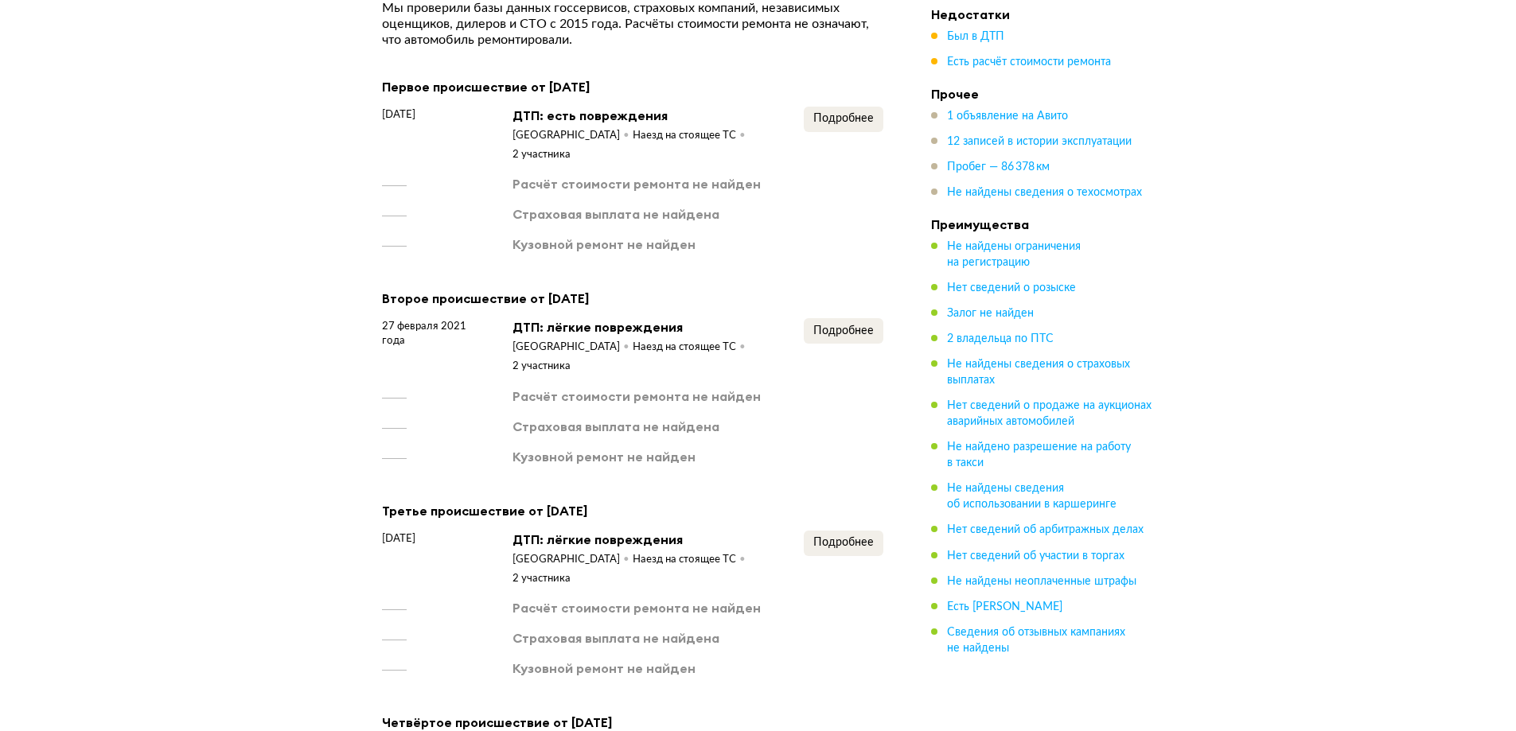
scroll to position [1592, 0]
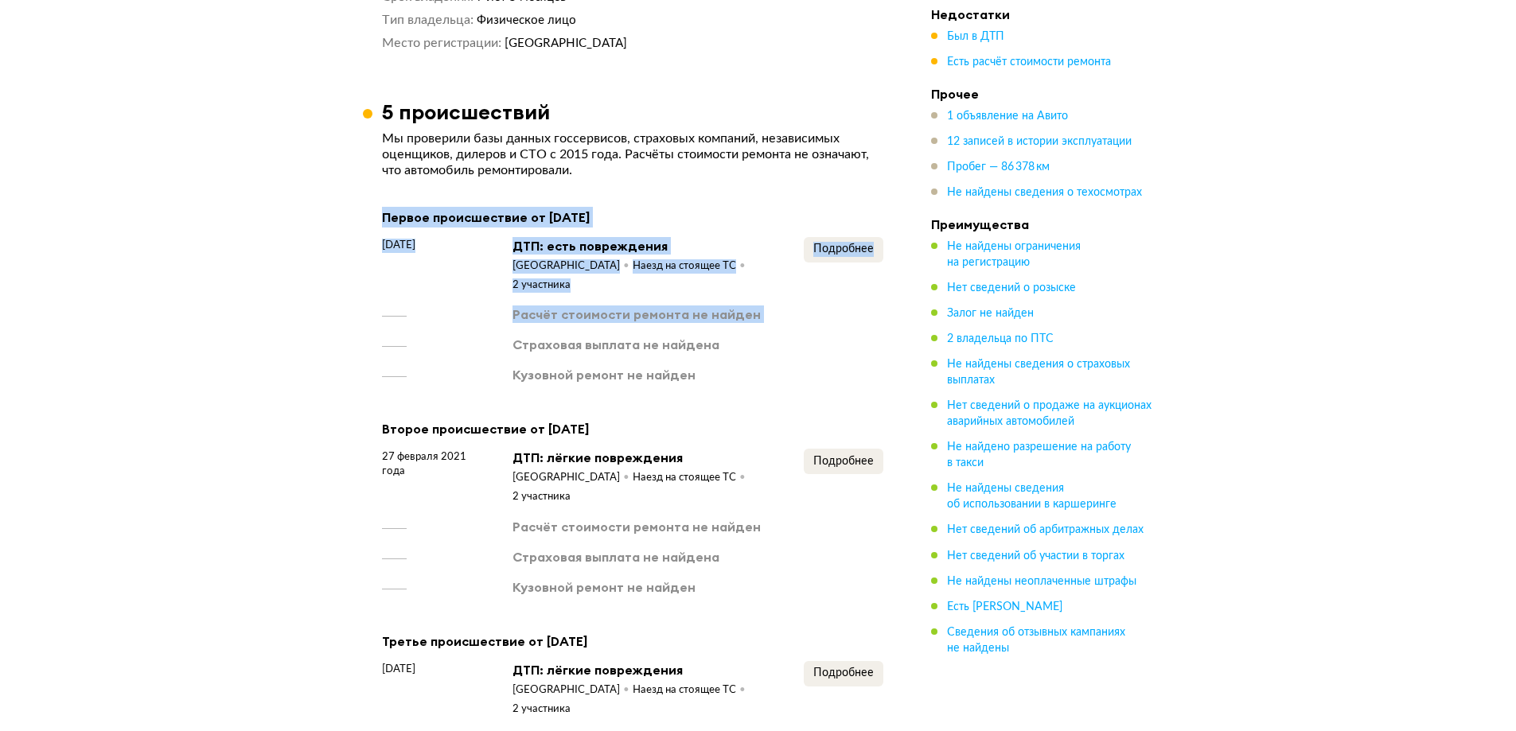
drag, startPoint x: 392, startPoint y: 233, endPoint x: 522, endPoint y: 329, distance: 161.1
click at [517, 323] on article "5 происшествий Мы проверили базы данных госсервисов, страховых компаний, незави…" at bounding box center [633, 665] width 540 height 1133
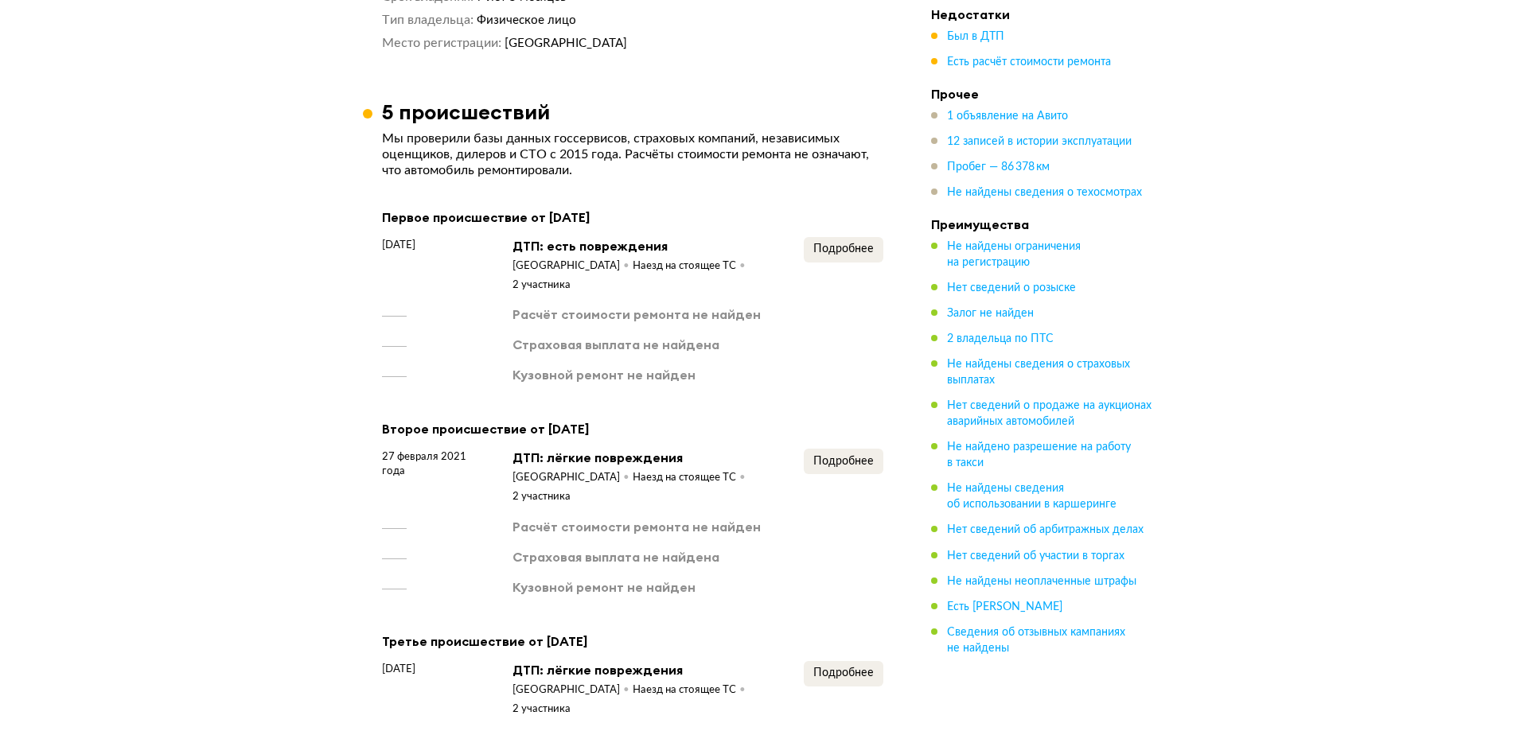
drag, startPoint x: 415, startPoint y: 341, endPoint x: 376, endPoint y: 341, distance: 39.8
click at [395, 341] on div "[DATE] ДТП: есть повреждения [GEOGRAPHIC_DATA] Наезд на стоящее ТС 2 участника …" at bounding box center [632, 310] width 501 height 147
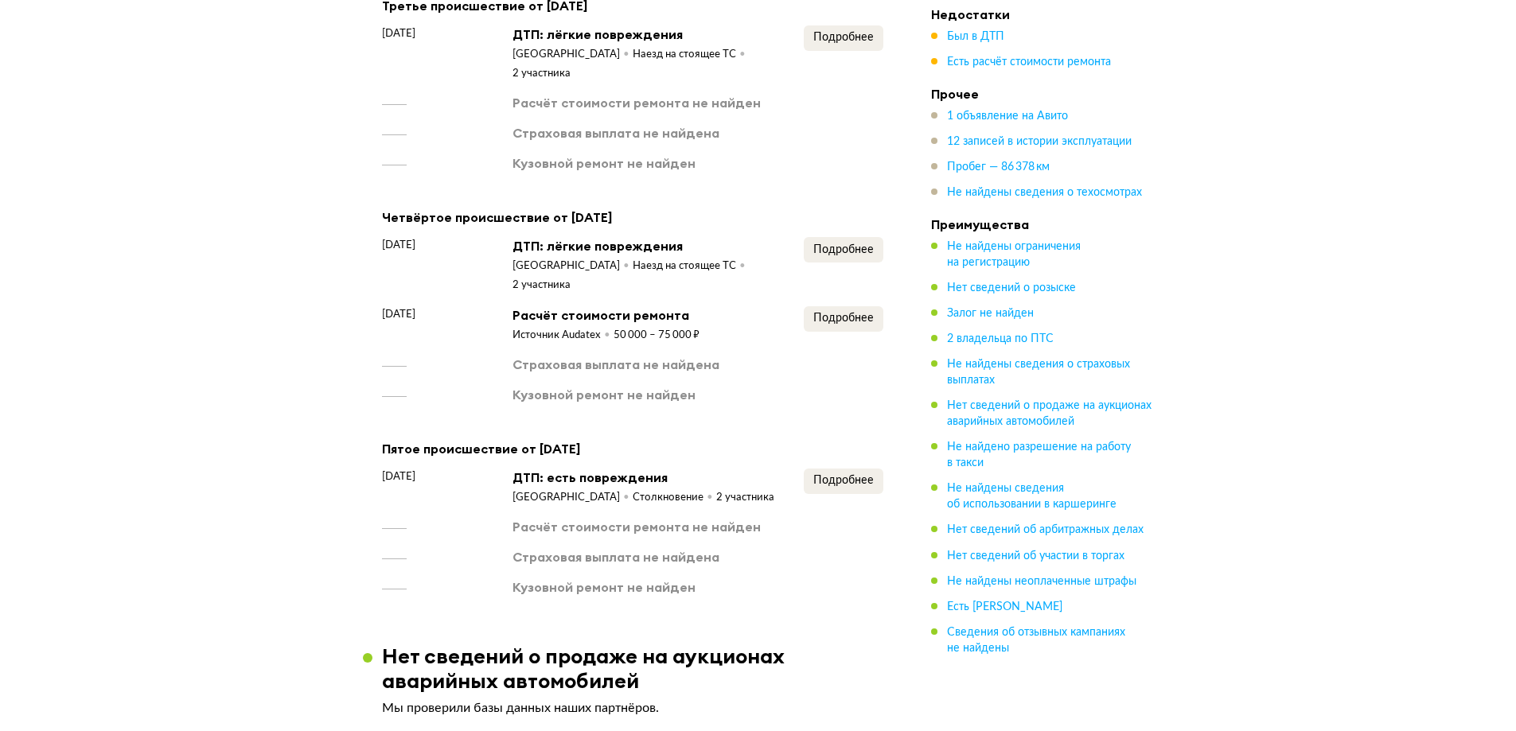
scroll to position [2229, 0]
drag, startPoint x: 385, startPoint y: 398, endPoint x: 568, endPoint y: 412, distance: 183.6
click at [551, 468] on div "[DATE] ДТП: есть повреждения [GEOGRAPHIC_DATA] Столкновение 2 участника Подробн…" at bounding box center [632, 486] width 501 height 37
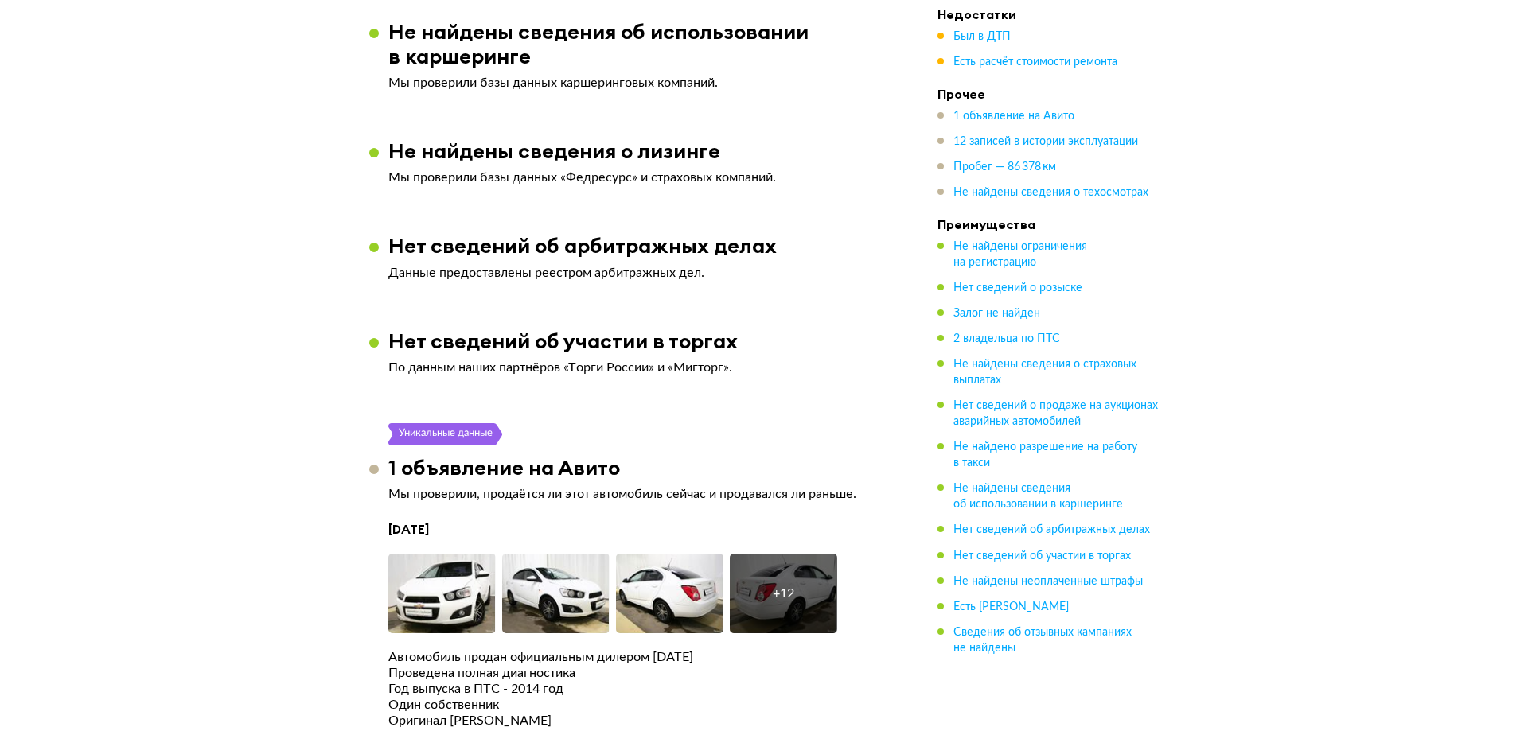
scroll to position [3423, 0]
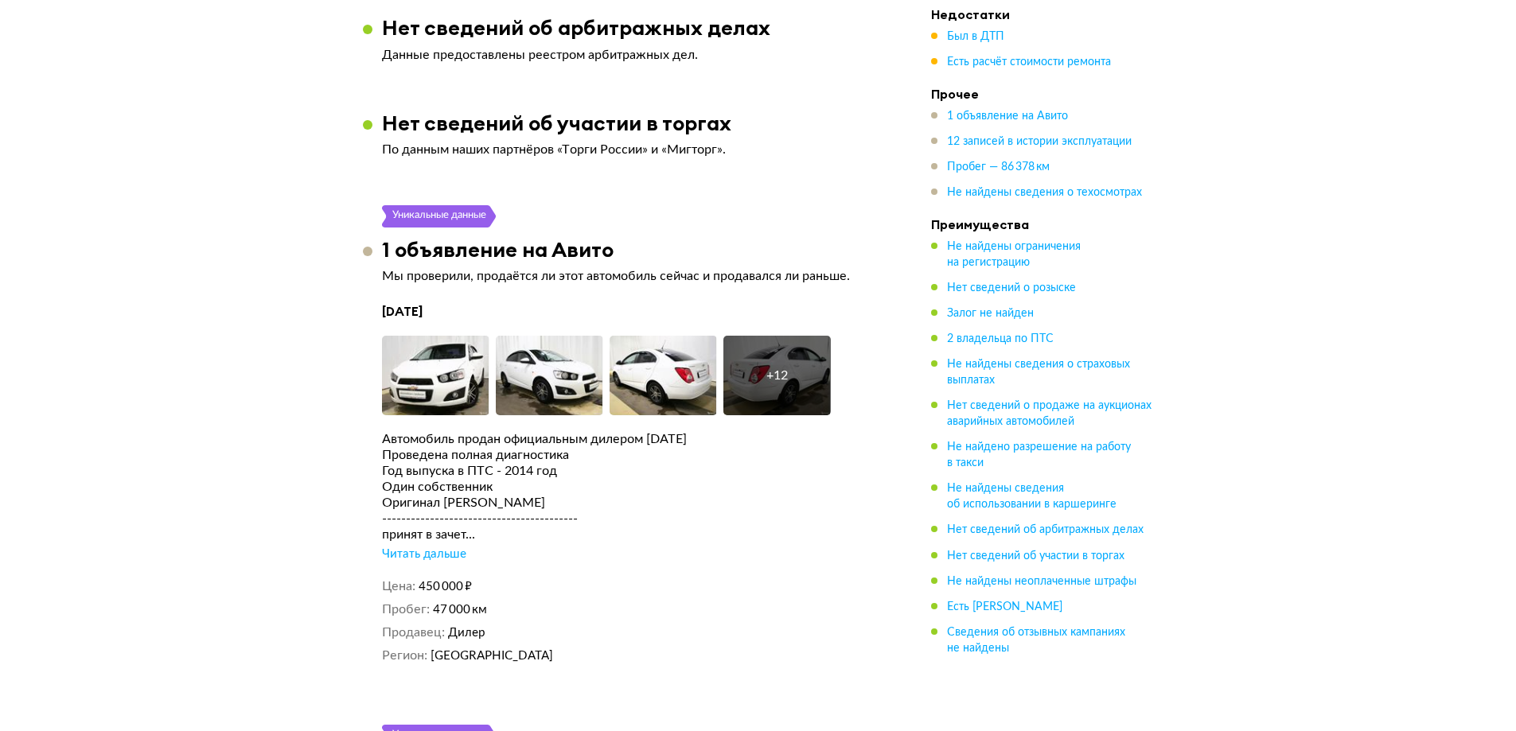
click at [433, 547] on div "Читать дальше" at bounding box center [424, 555] width 84 height 16
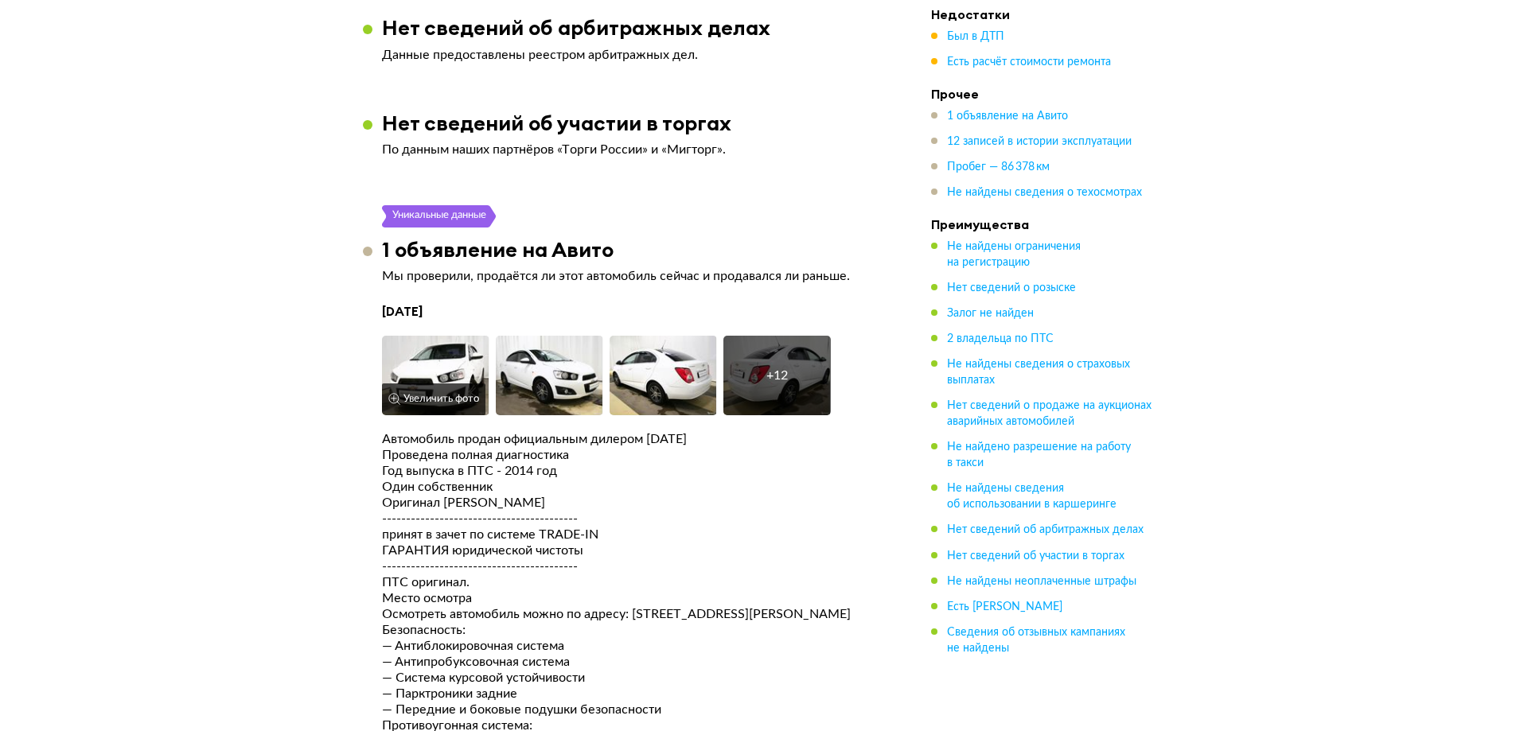
click at [412, 336] on img at bounding box center [435, 376] width 107 height 80
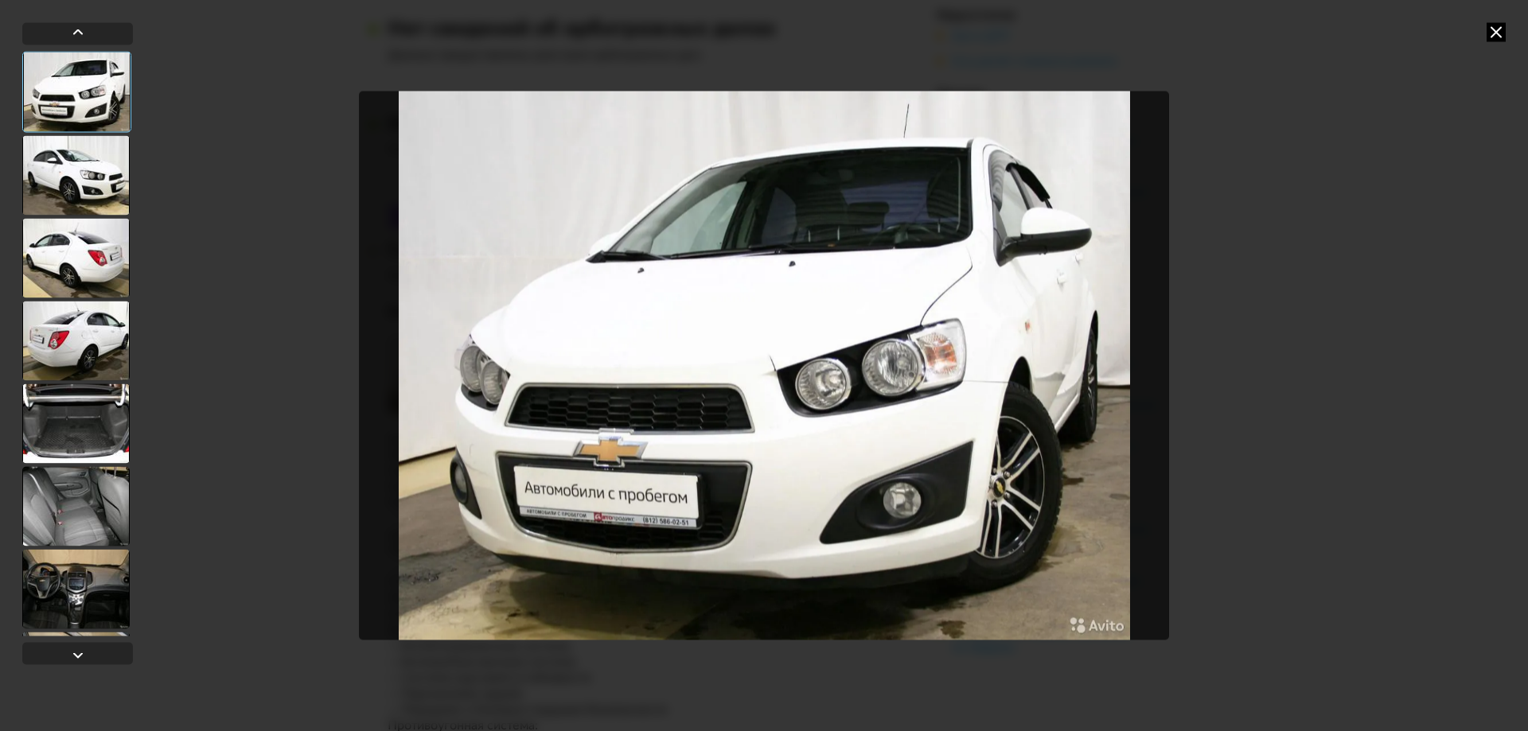
click at [76, 173] on div at bounding box center [75, 175] width 107 height 80
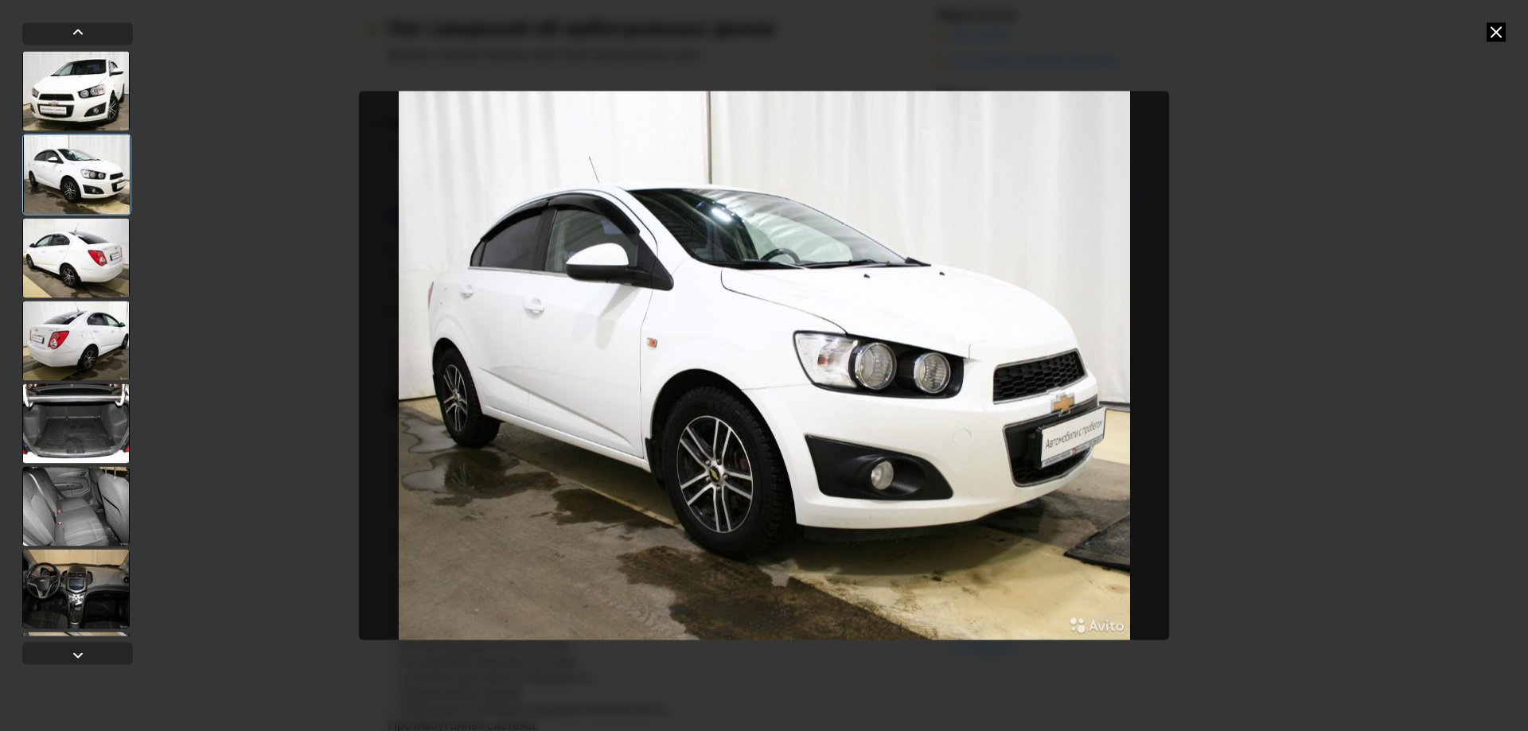
click at [79, 257] on div at bounding box center [75, 258] width 107 height 80
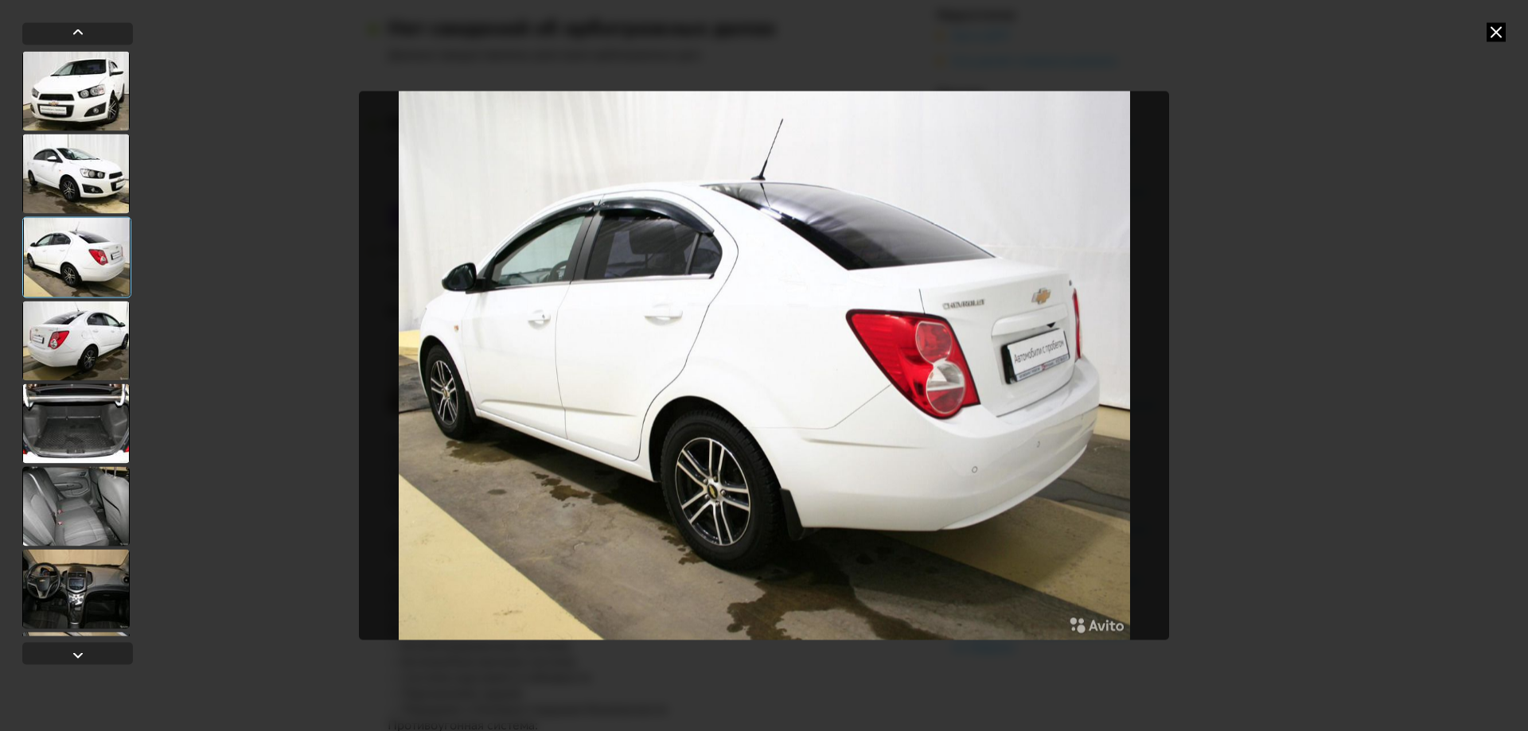
click at [79, 257] on div at bounding box center [76, 257] width 109 height 81
click at [80, 347] on div at bounding box center [75, 341] width 107 height 80
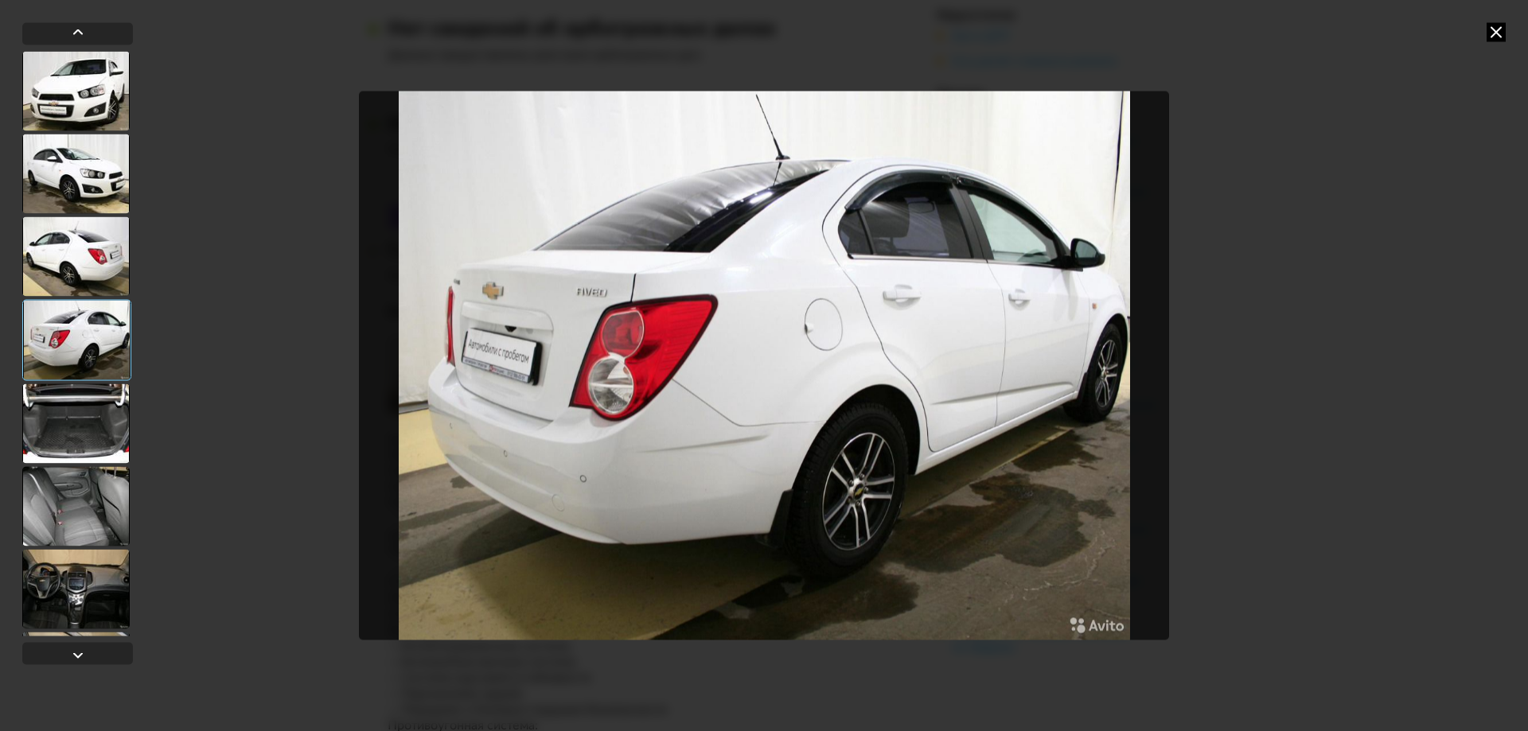
click at [95, 427] on div at bounding box center [75, 424] width 107 height 80
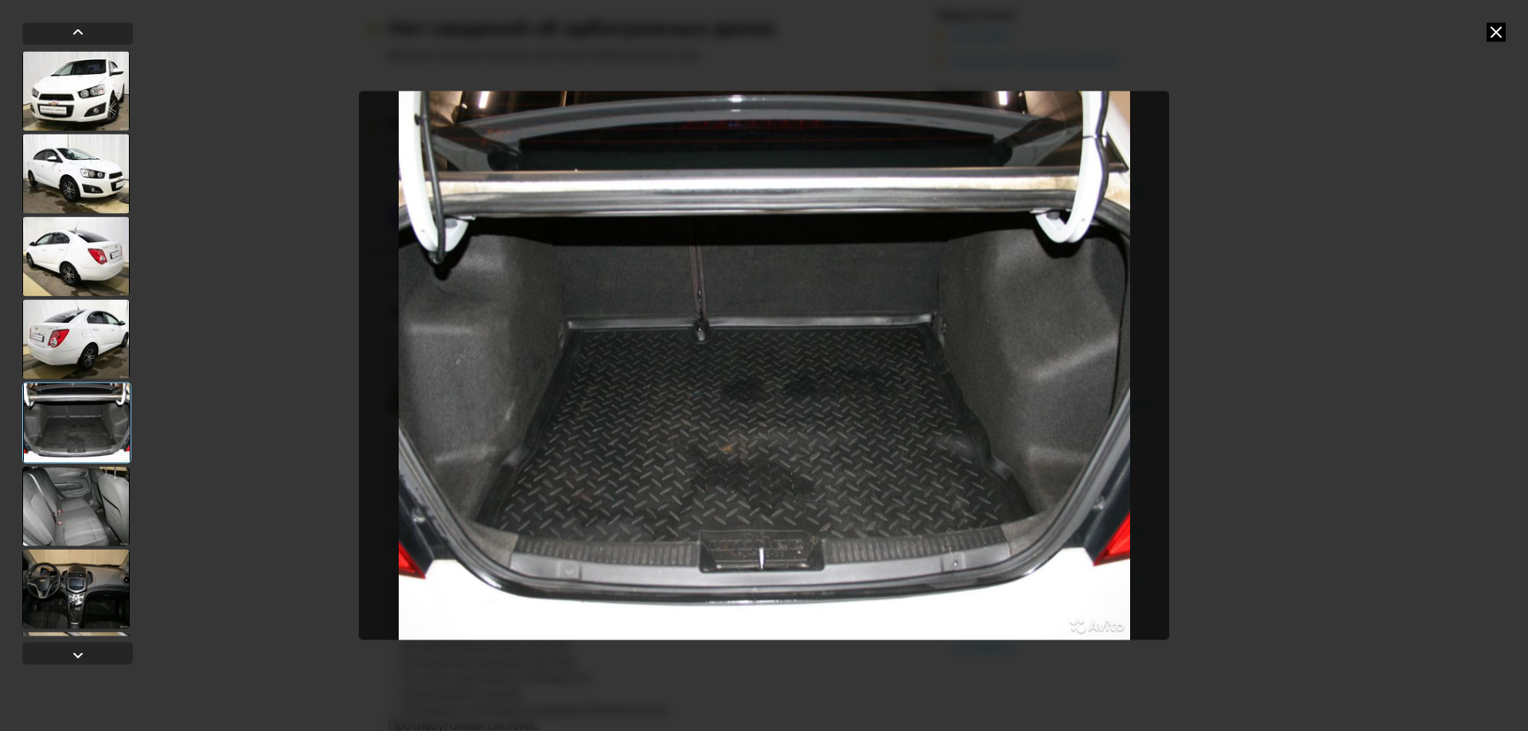
click at [95, 427] on div at bounding box center [76, 422] width 109 height 81
click at [93, 486] on div at bounding box center [75, 506] width 107 height 80
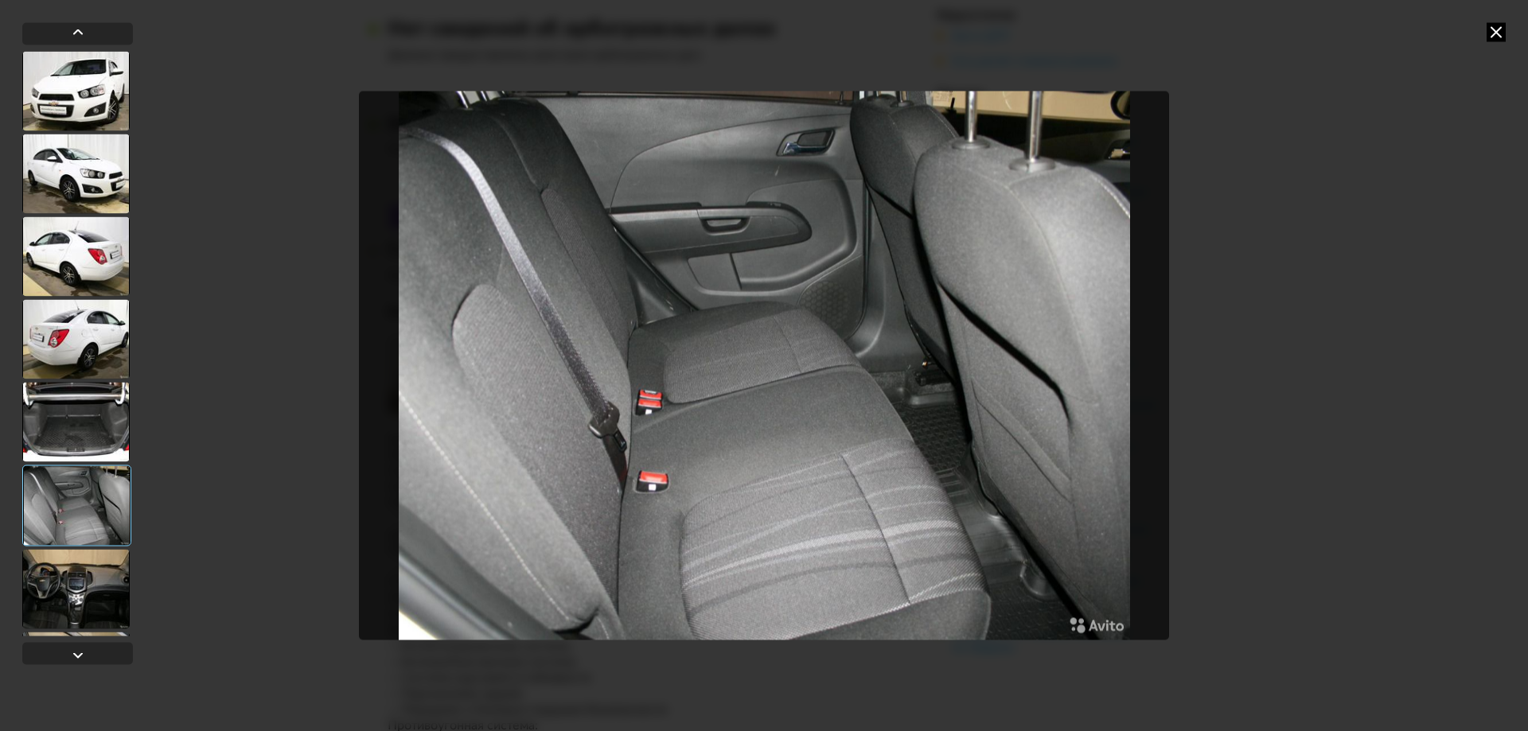
drag, startPoint x: 93, startPoint y: 574, endPoint x: 95, endPoint y: 564, distance: 9.7
click at [93, 575] on div at bounding box center [75, 589] width 107 height 80
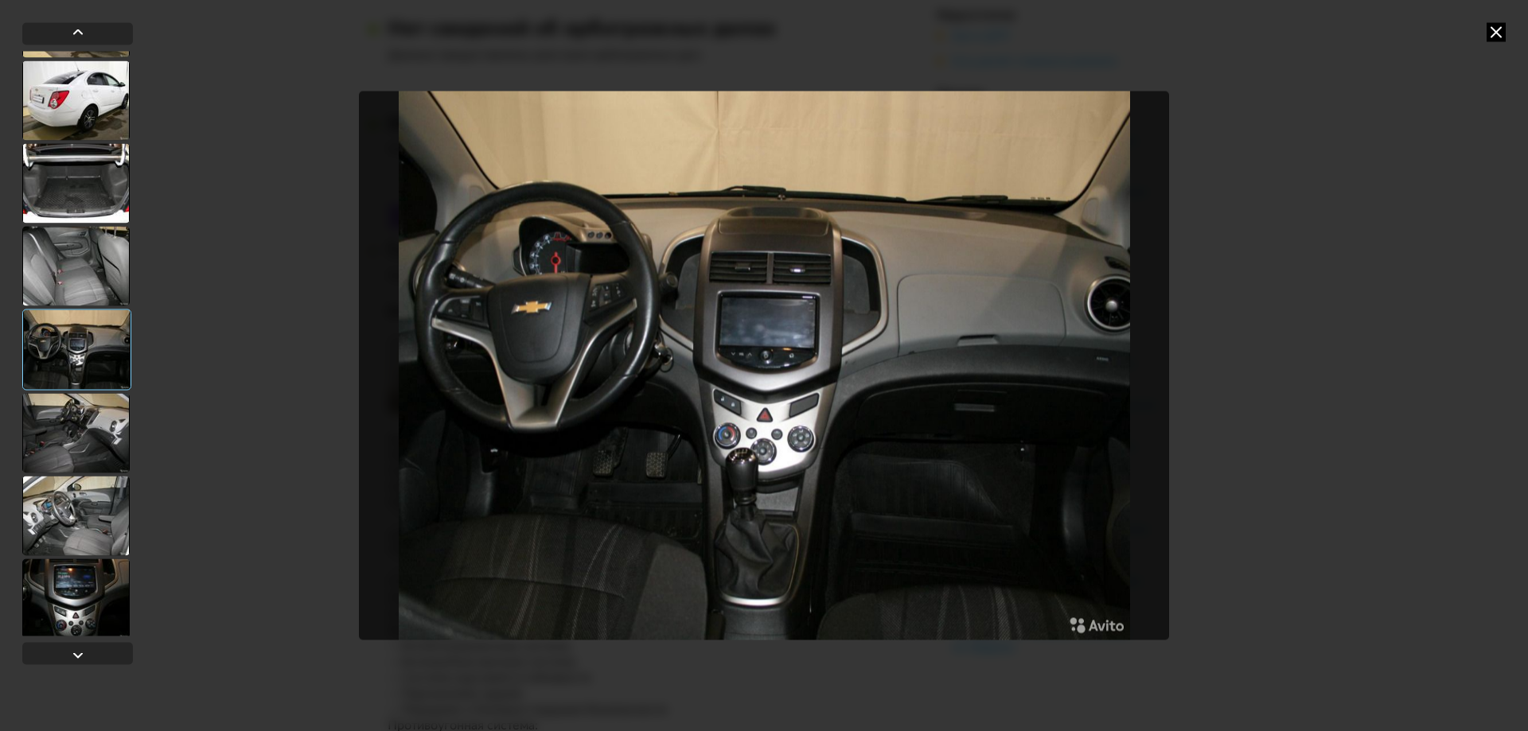
scroll to position [398, 0]
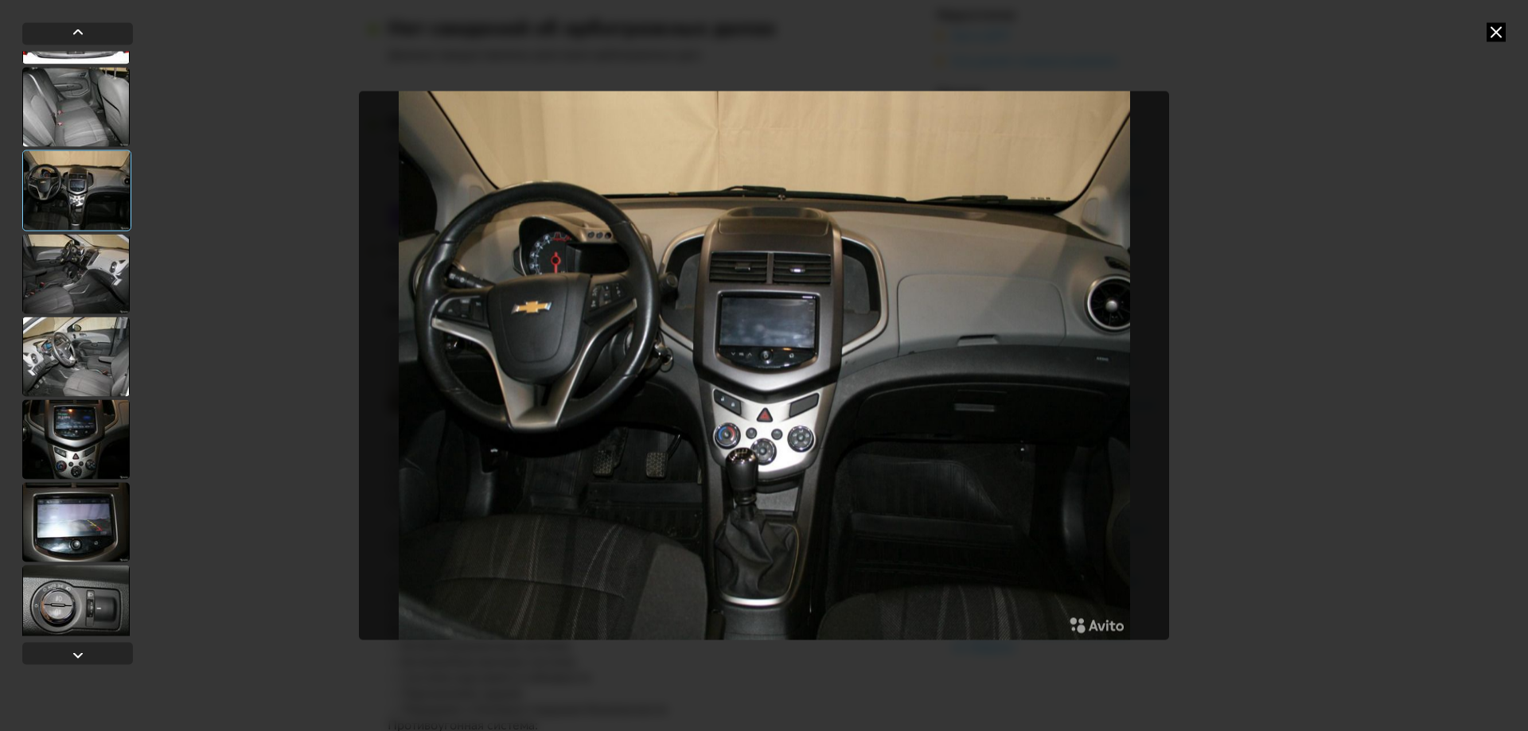
drag, startPoint x: 87, startPoint y: 248, endPoint x: 81, endPoint y: 278, distance: 30.8
click at [86, 250] on div at bounding box center [75, 274] width 107 height 80
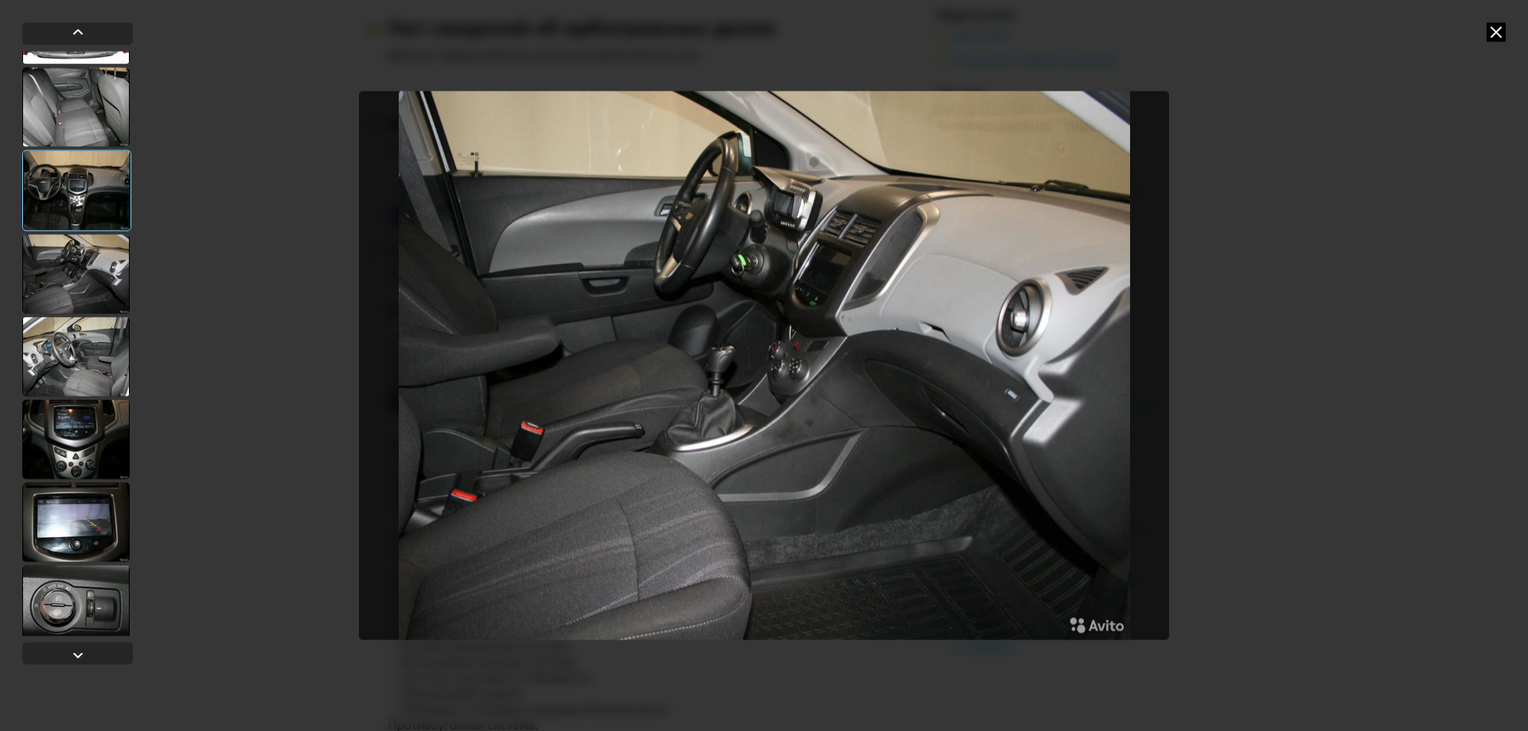
click at [75, 368] on div at bounding box center [75, 357] width 107 height 80
click at [72, 458] on div at bounding box center [75, 440] width 107 height 80
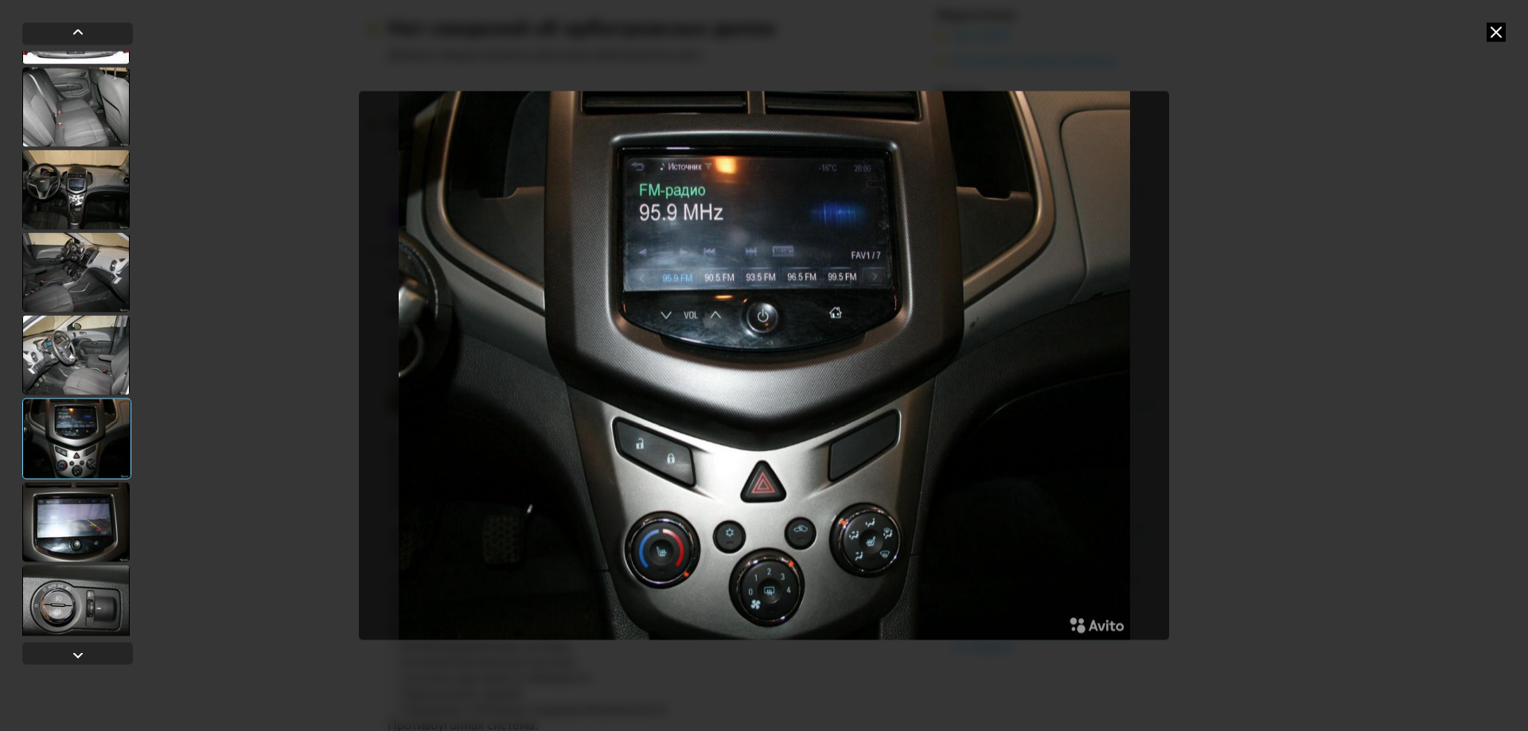
click at [67, 506] on div at bounding box center [75, 522] width 107 height 80
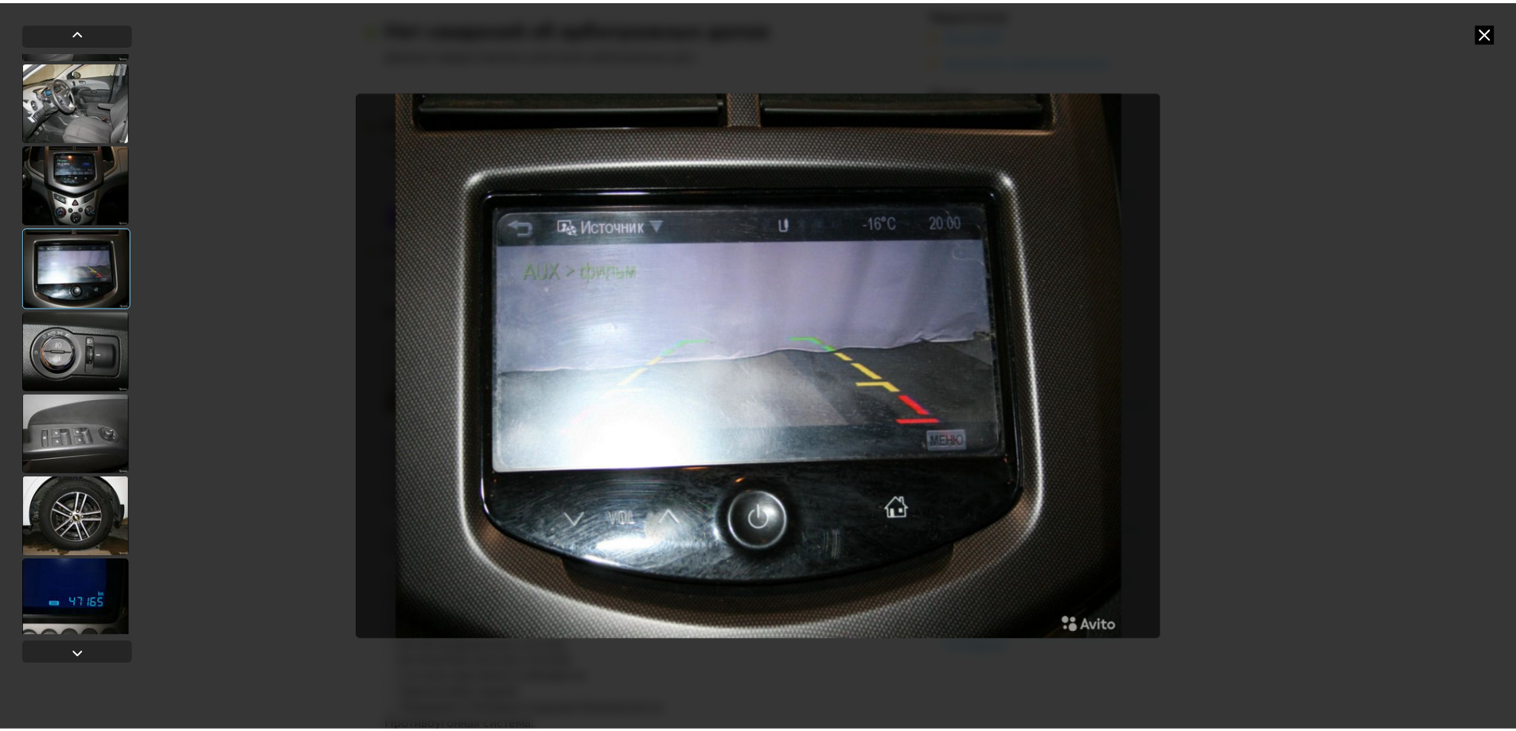
scroll to position [658, 0]
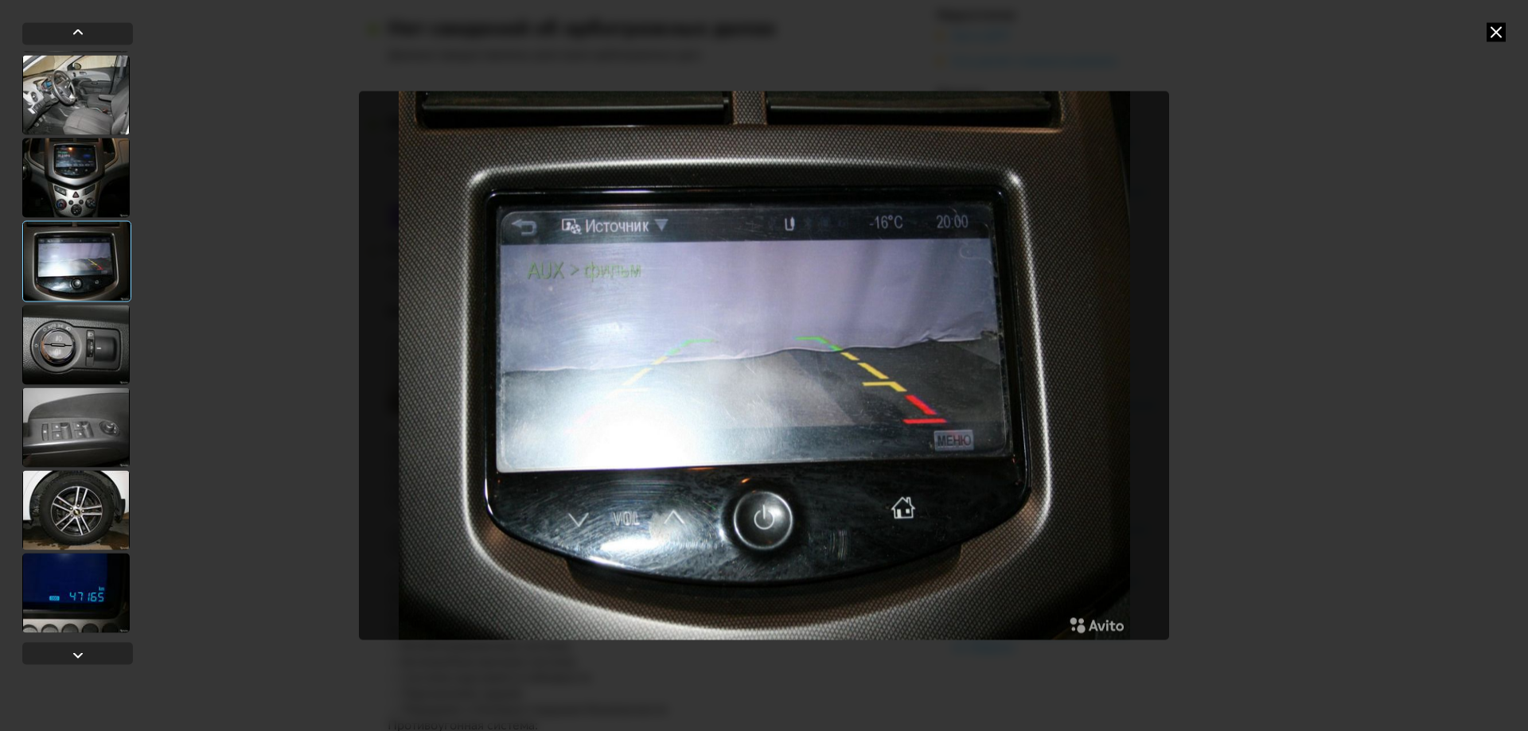
click at [72, 428] on div at bounding box center [75, 428] width 107 height 80
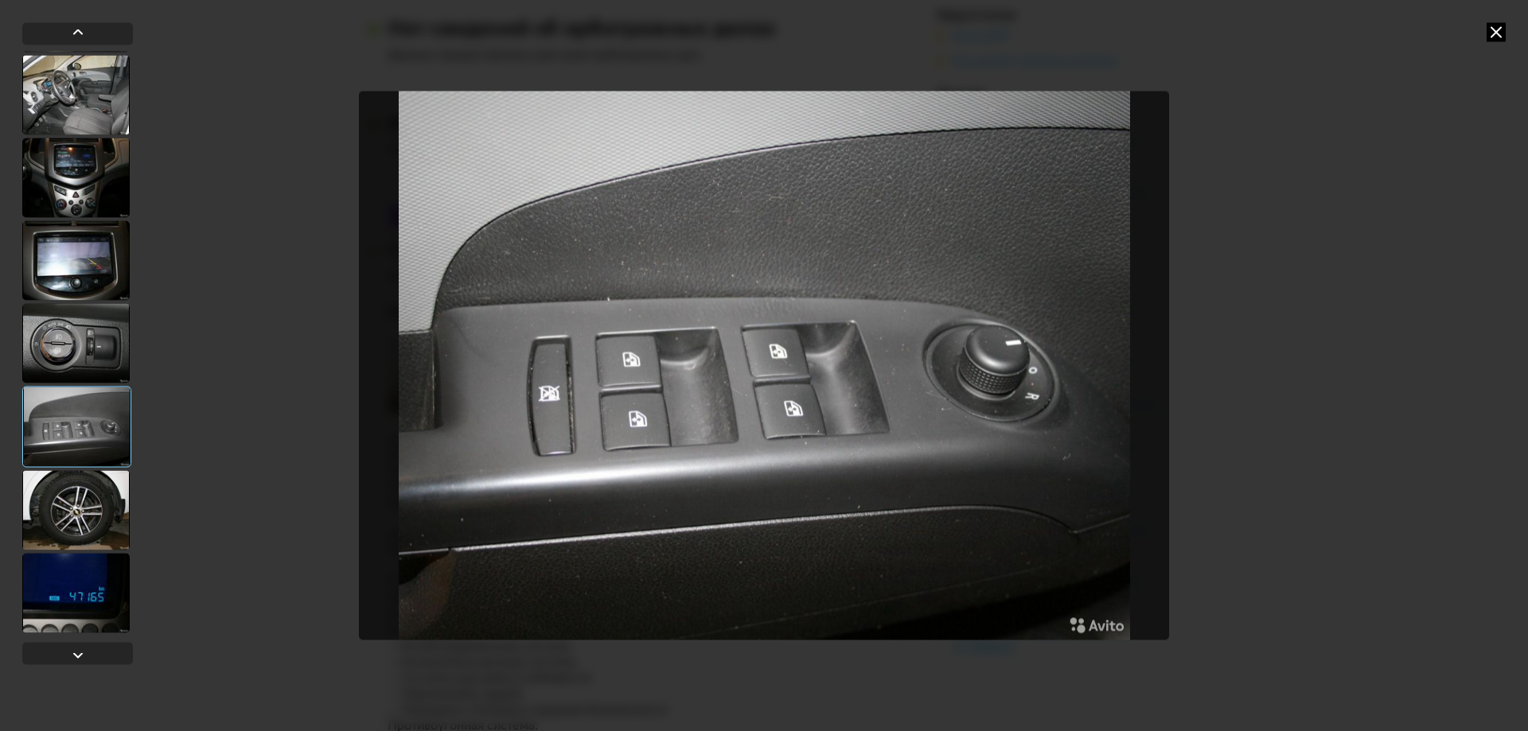
click at [67, 511] on div at bounding box center [75, 510] width 107 height 80
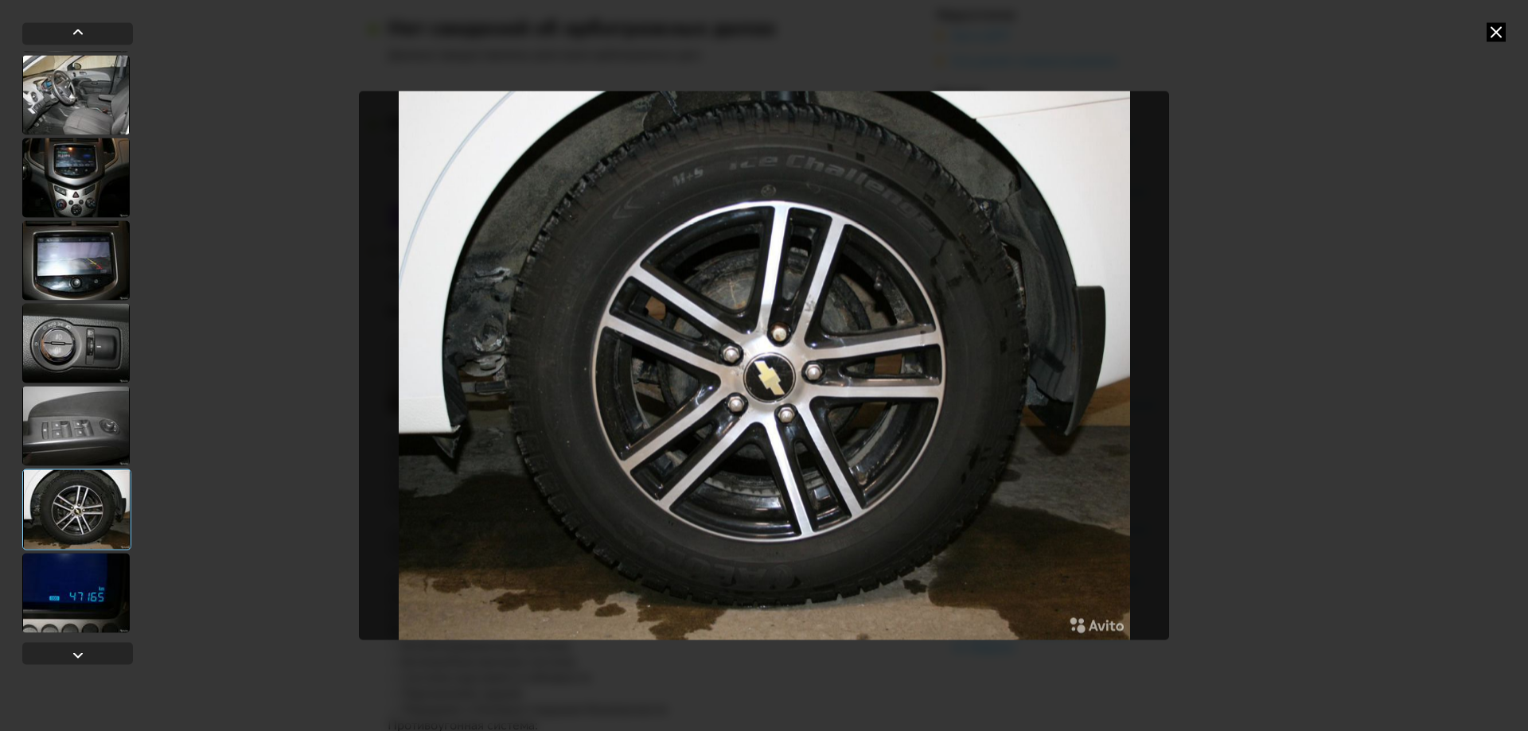
click at [70, 598] on div at bounding box center [75, 593] width 107 height 80
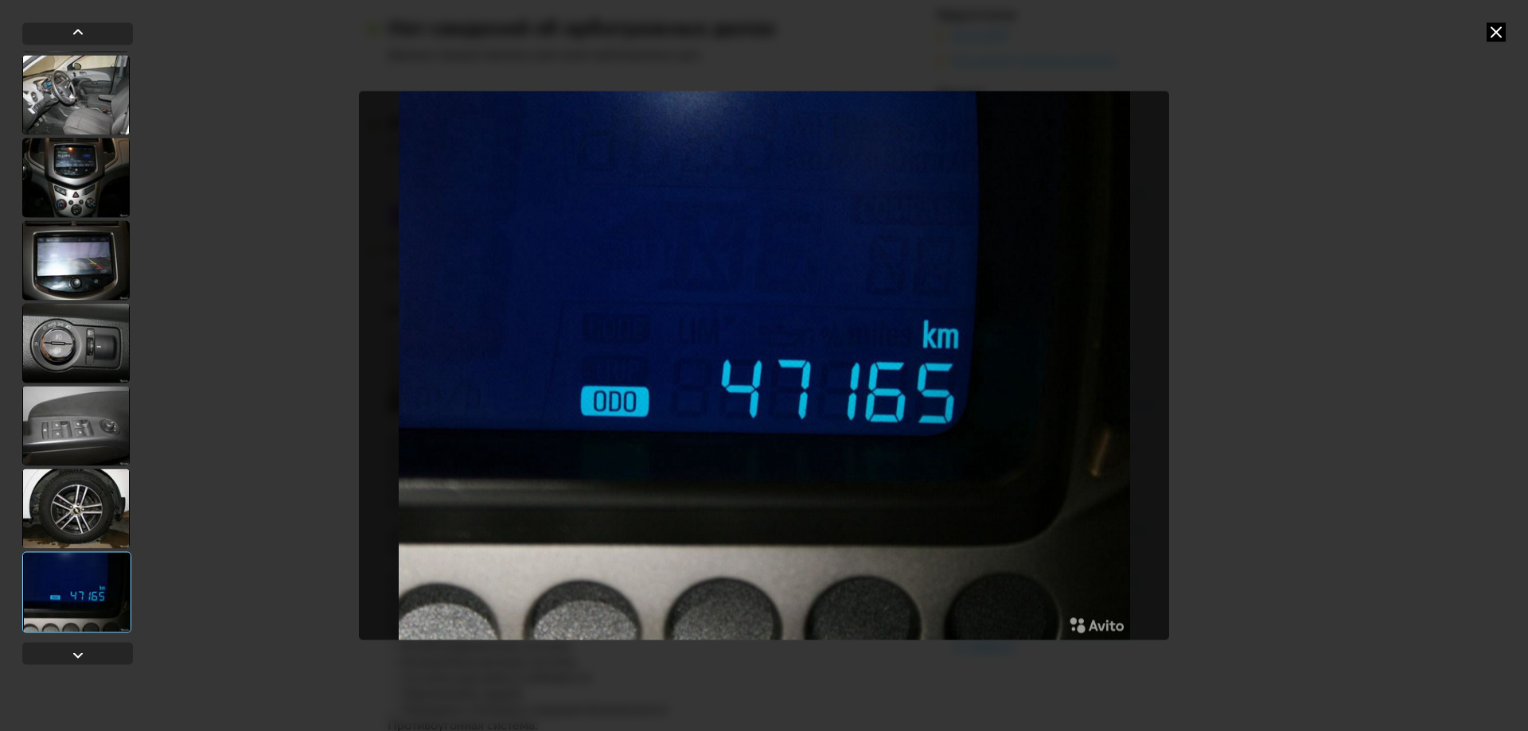
drag, startPoint x: 1496, startPoint y: 29, endPoint x: 382, endPoint y: 292, distance: 1144.1
click at [475, 298] on div at bounding box center [764, 365] width 815 height 731
click at [72, 272] on div at bounding box center [75, 260] width 107 height 80
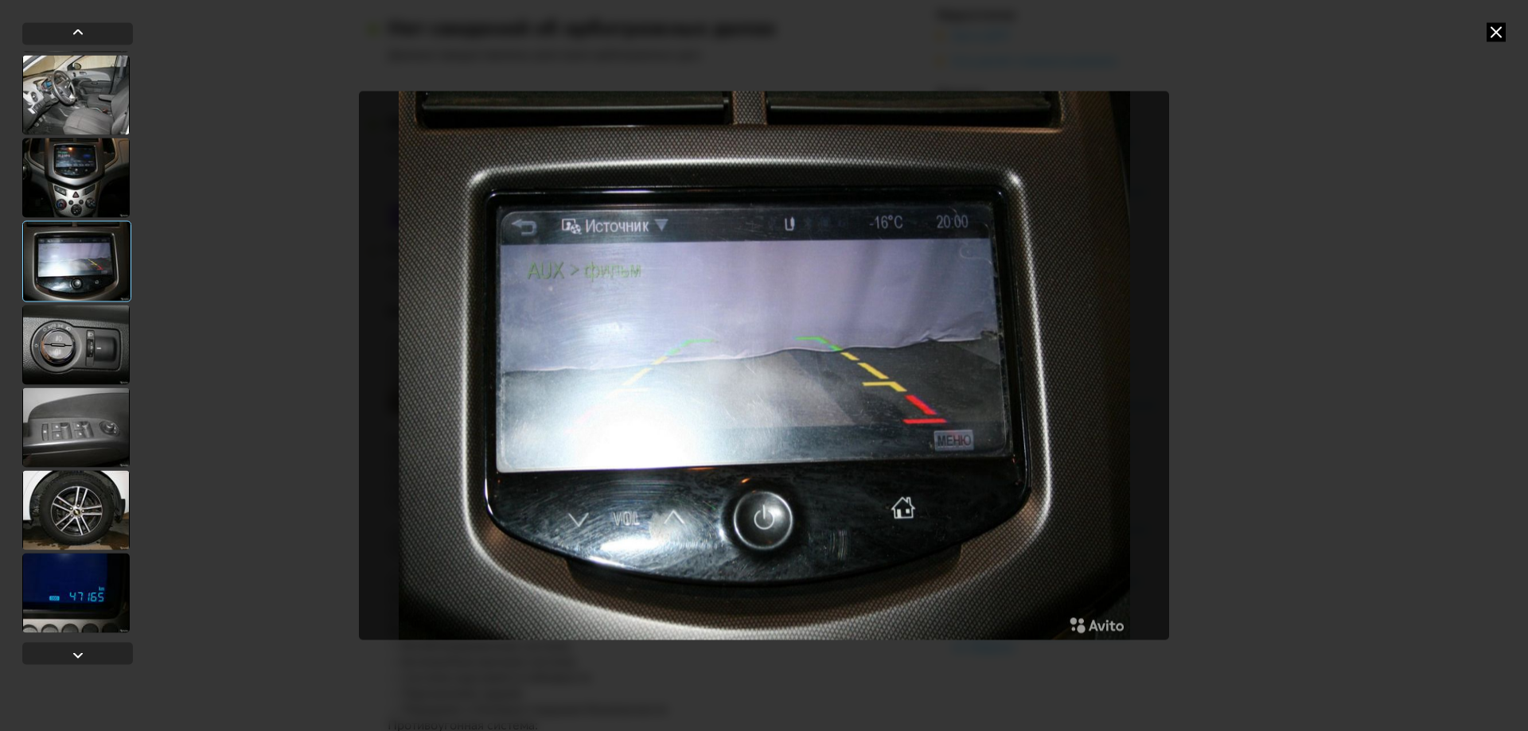
click at [80, 165] on div at bounding box center [75, 178] width 107 height 80
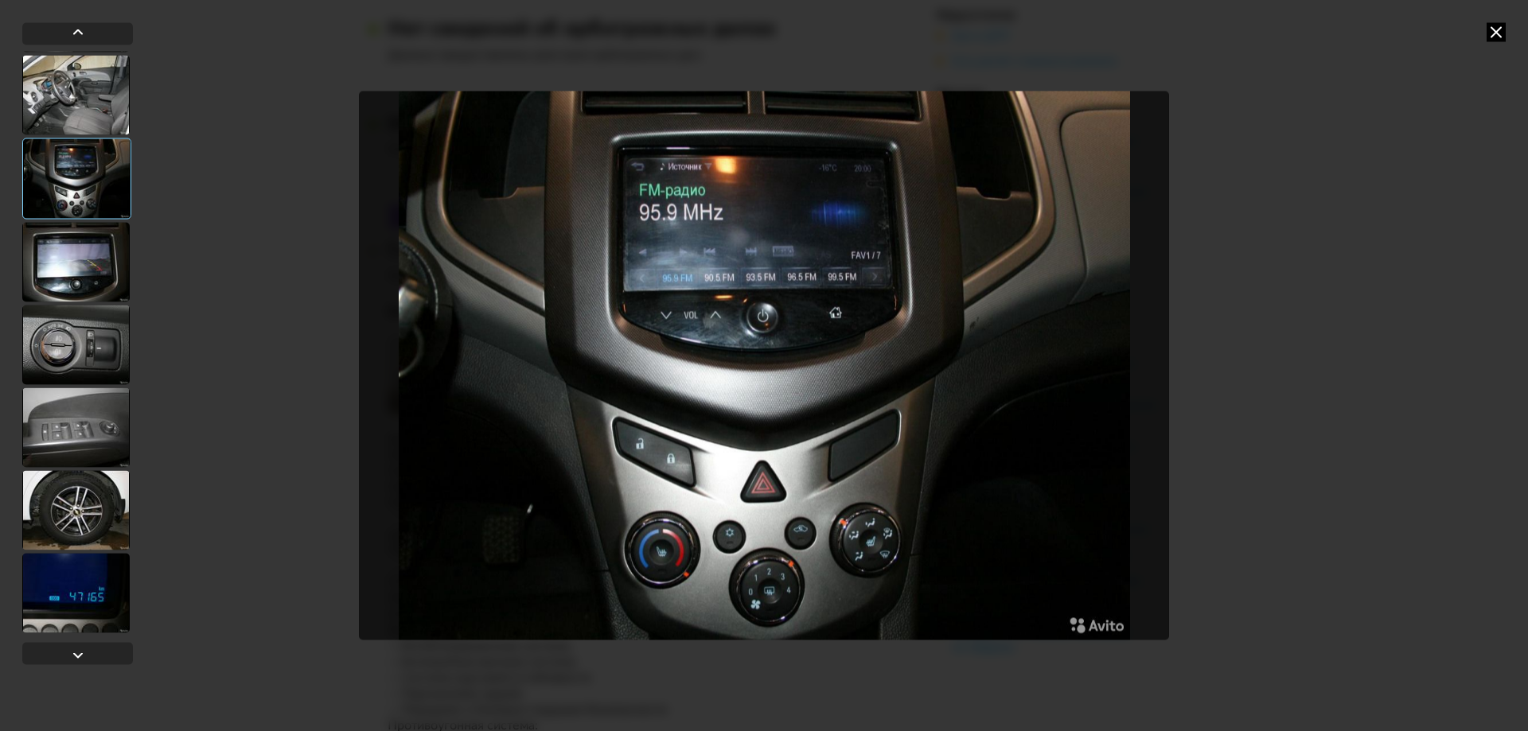
click at [1497, 29] on icon at bounding box center [1496, 31] width 19 height 19
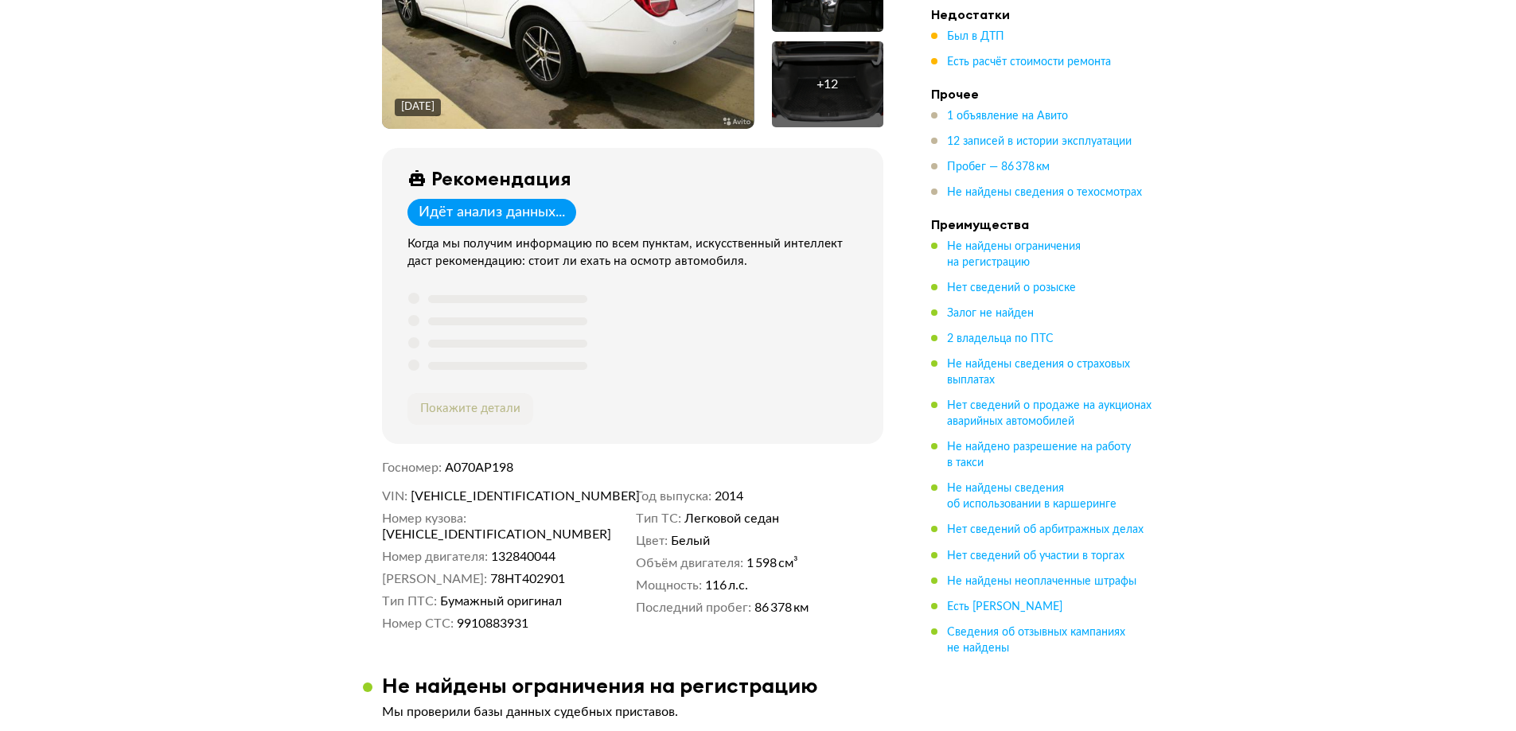
scroll to position [557, 0]
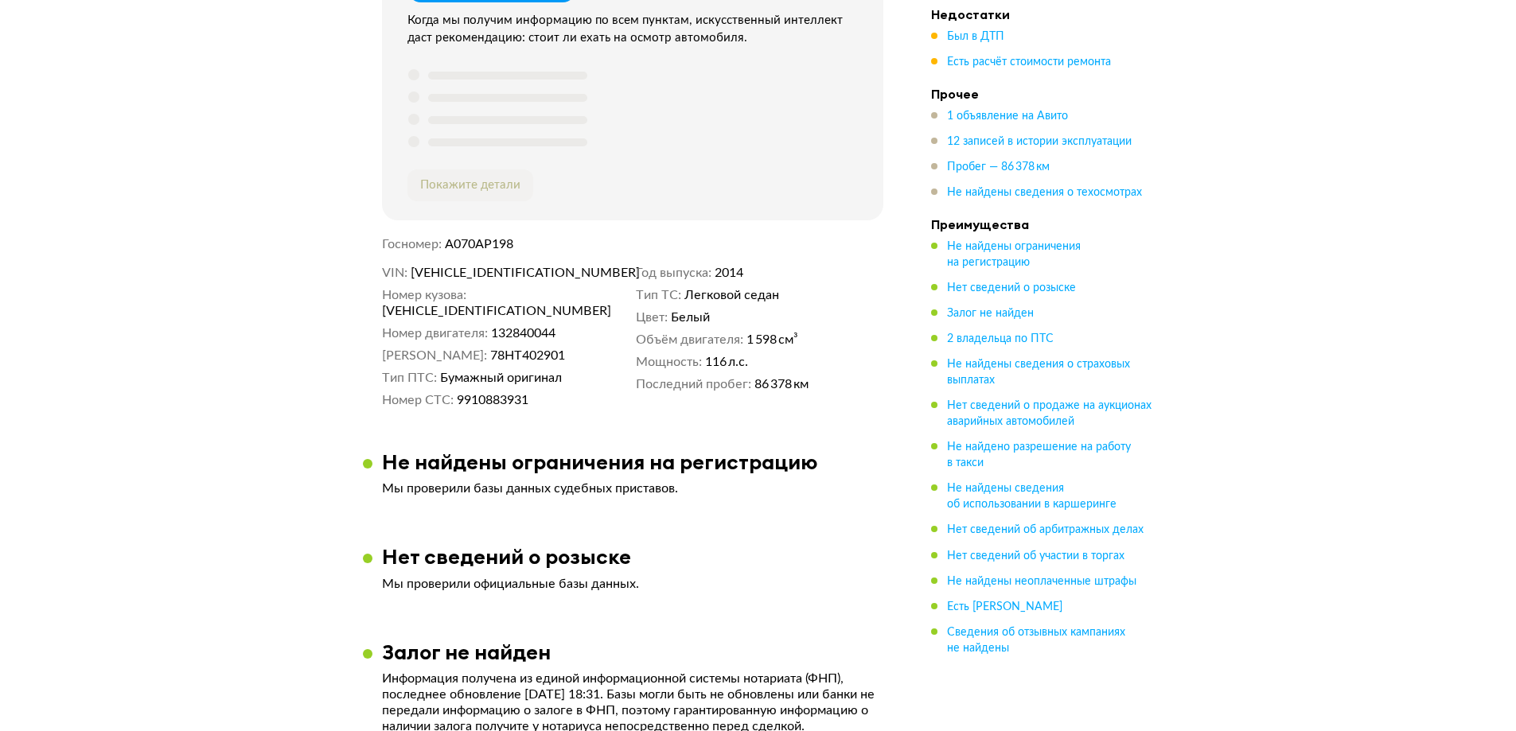
click at [448, 272] on span "[VEHICLE_IDENTIFICATION_NUMBER]" at bounding box center [502, 273] width 183 height 16
copy span "[VEHICLE_IDENTIFICATION_NUMBER]"
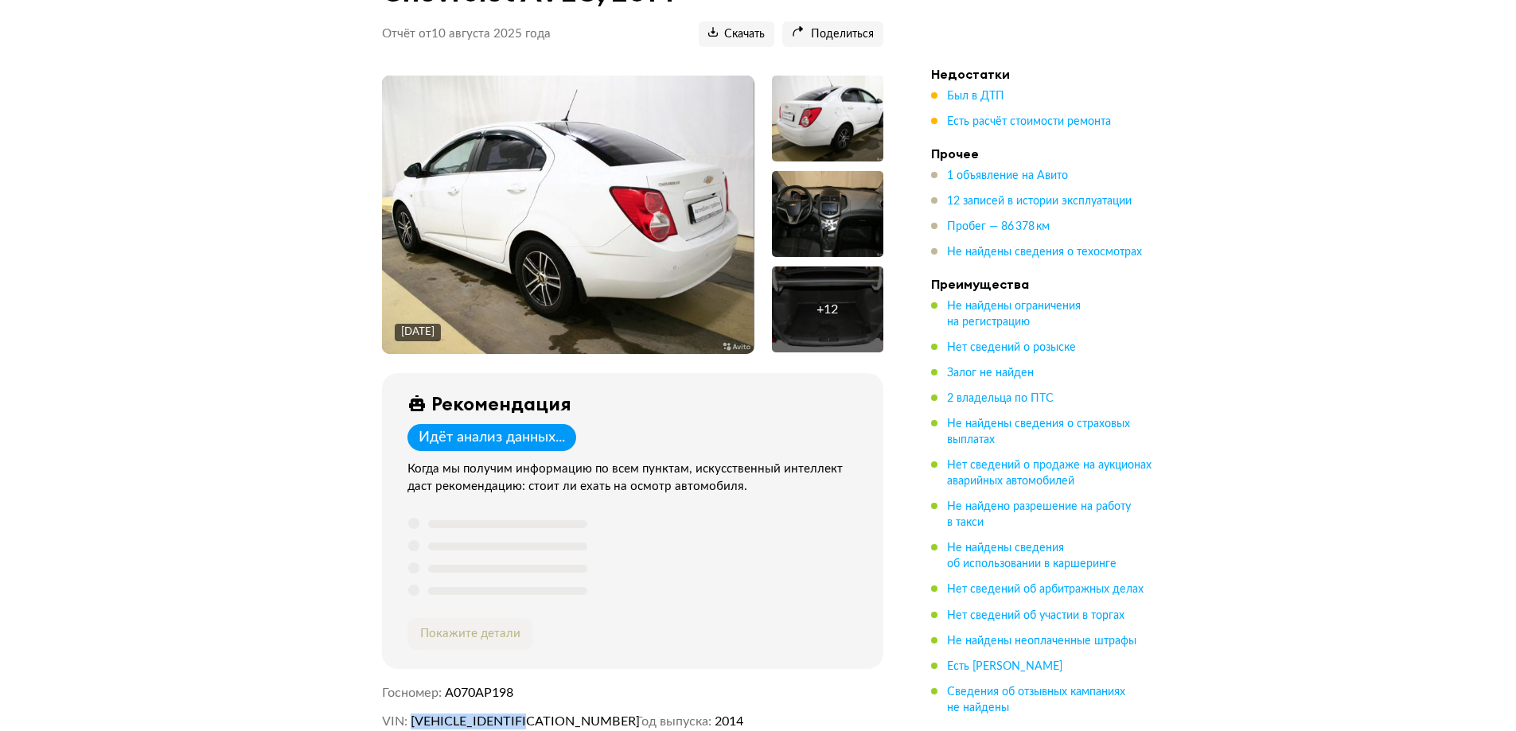
scroll to position [80, 0]
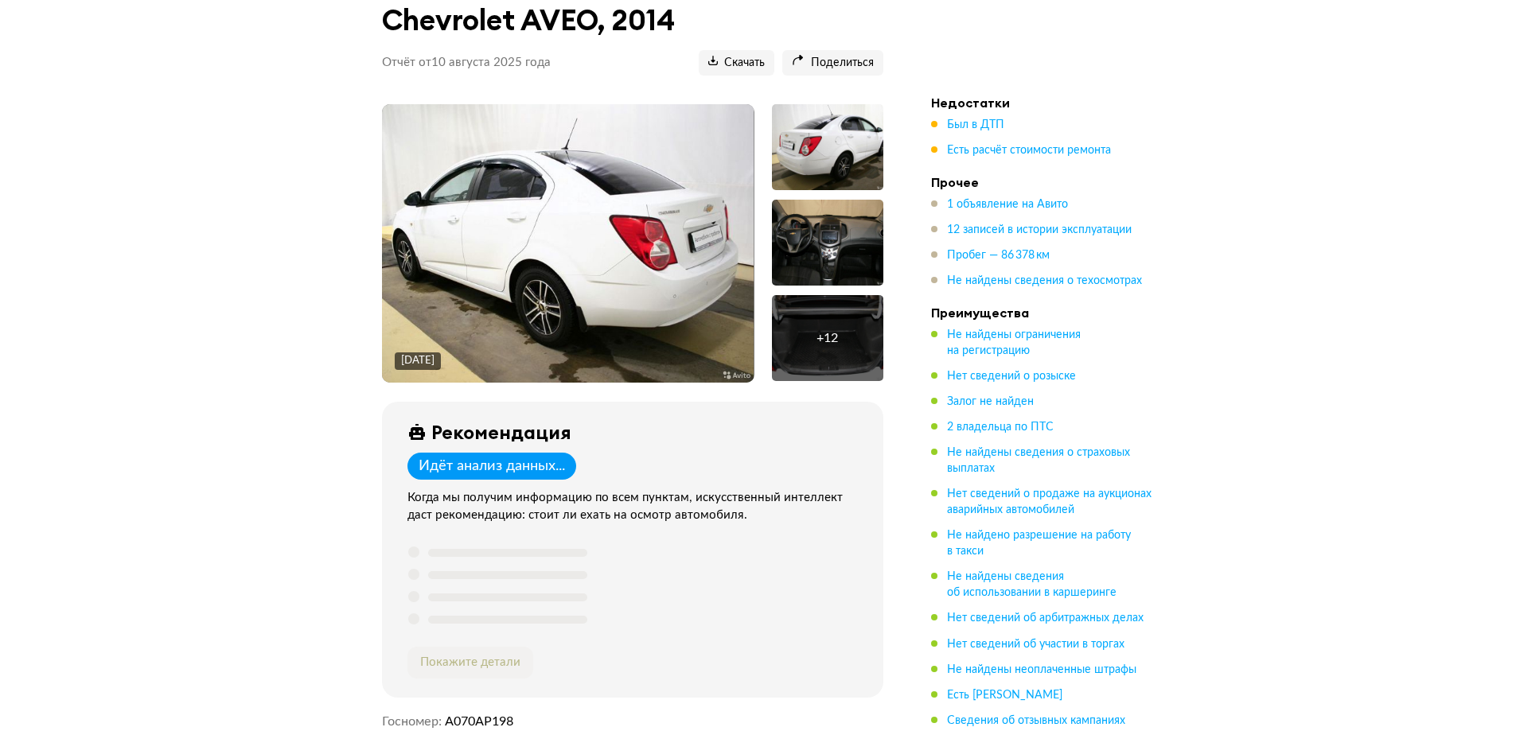
click at [790, 238] on div at bounding box center [827, 243] width 111 height 86
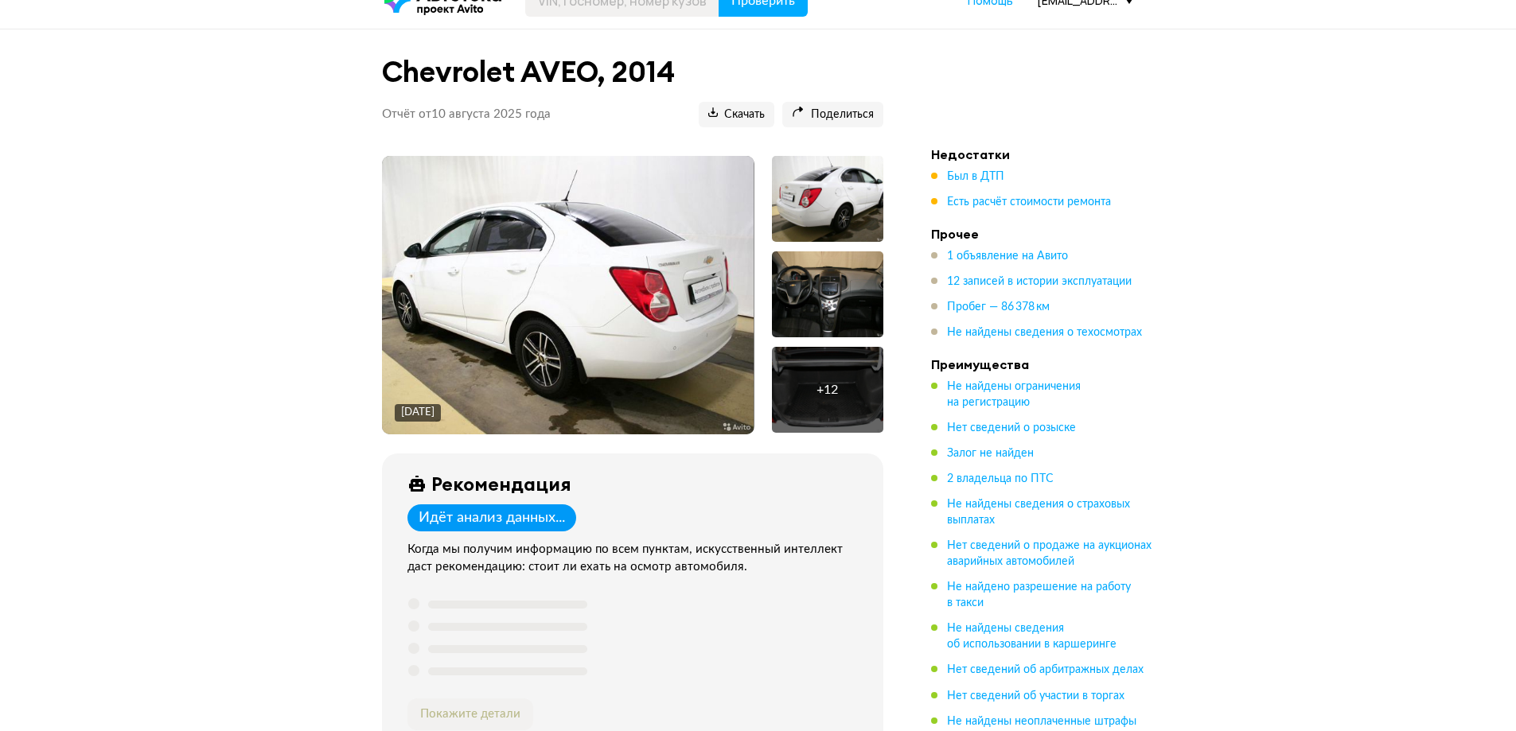
scroll to position [0, 0]
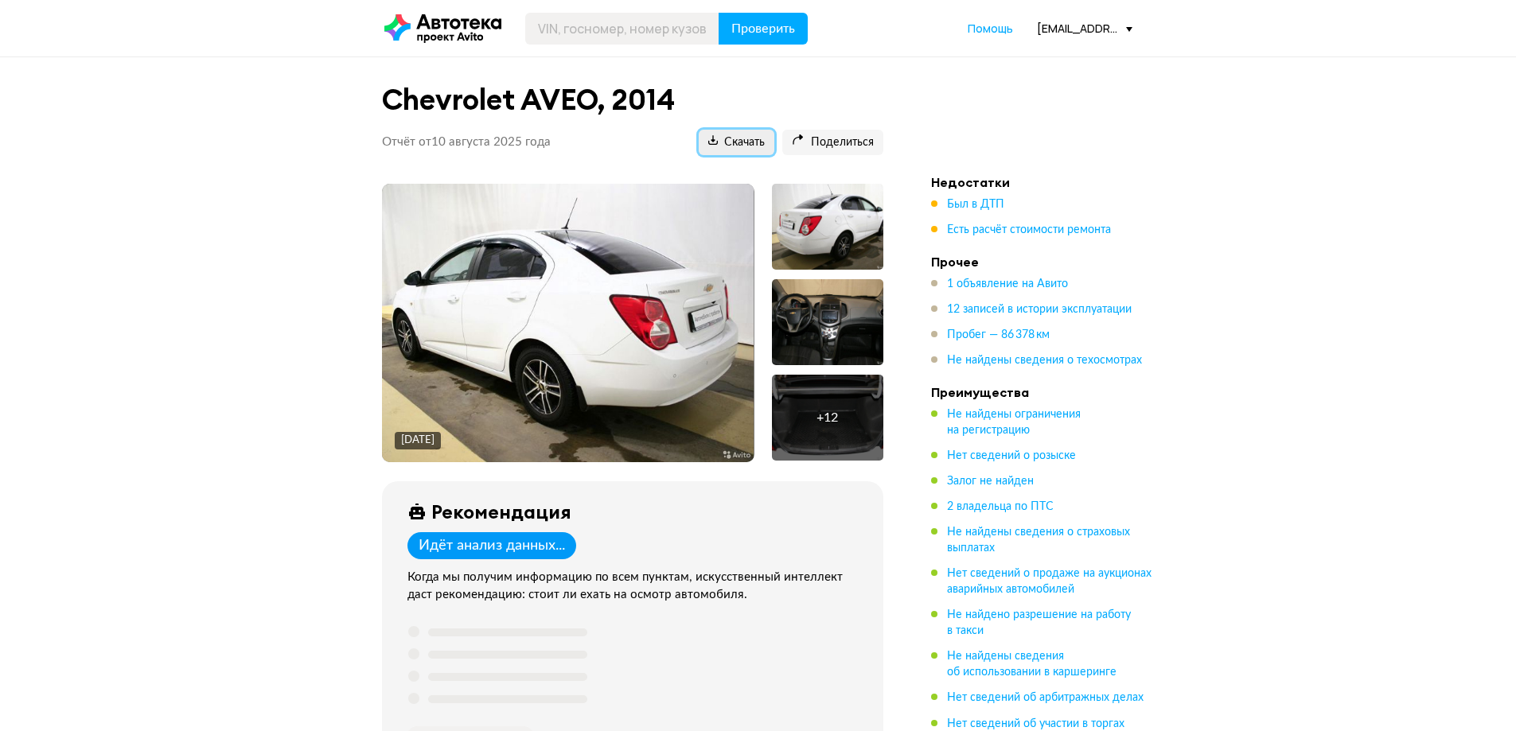
click at [720, 146] on span "Скачать" at bounding box center [736, 142] width 57 height 15
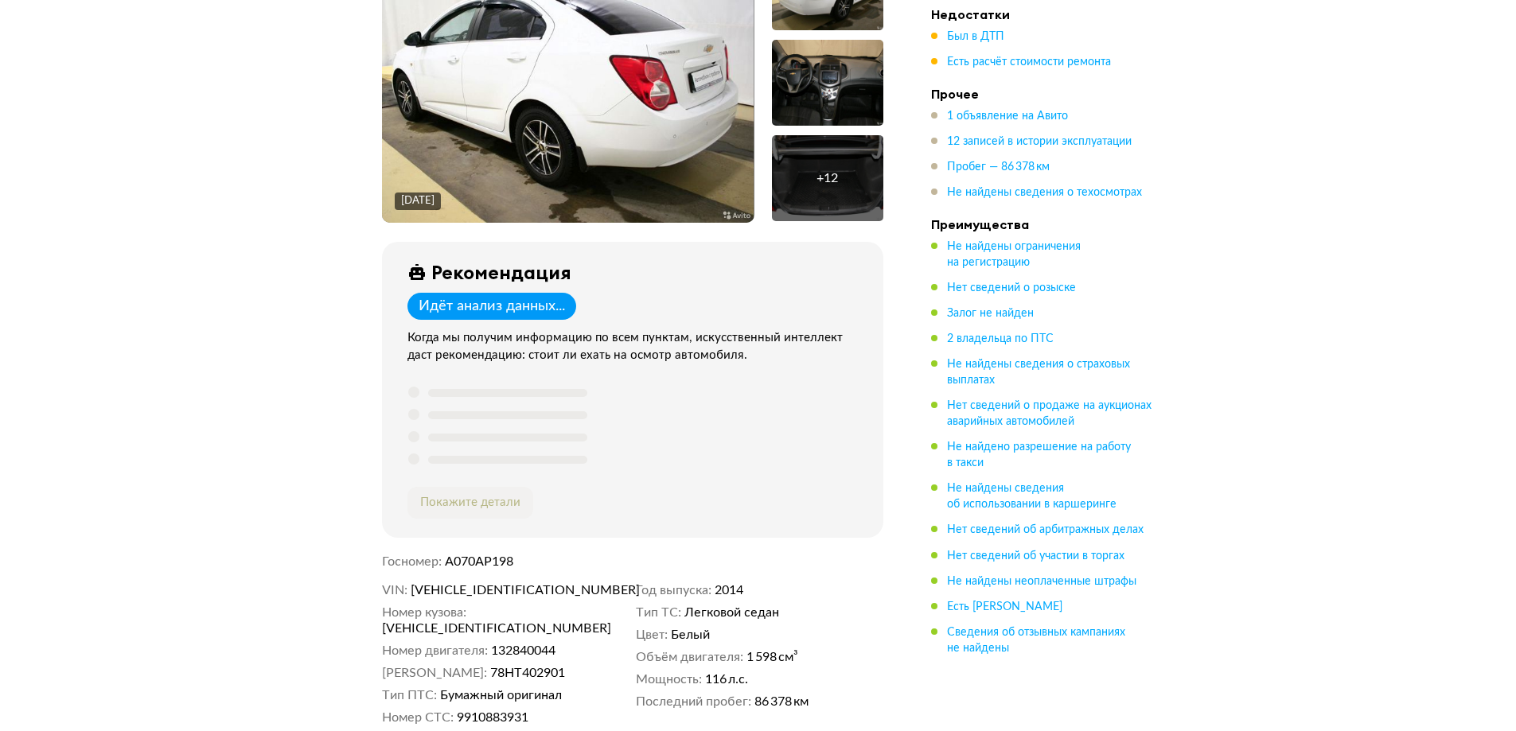
scroll to position [239, 0]
